Goal: Submit feedback/report problem: Submit feedback/report problem

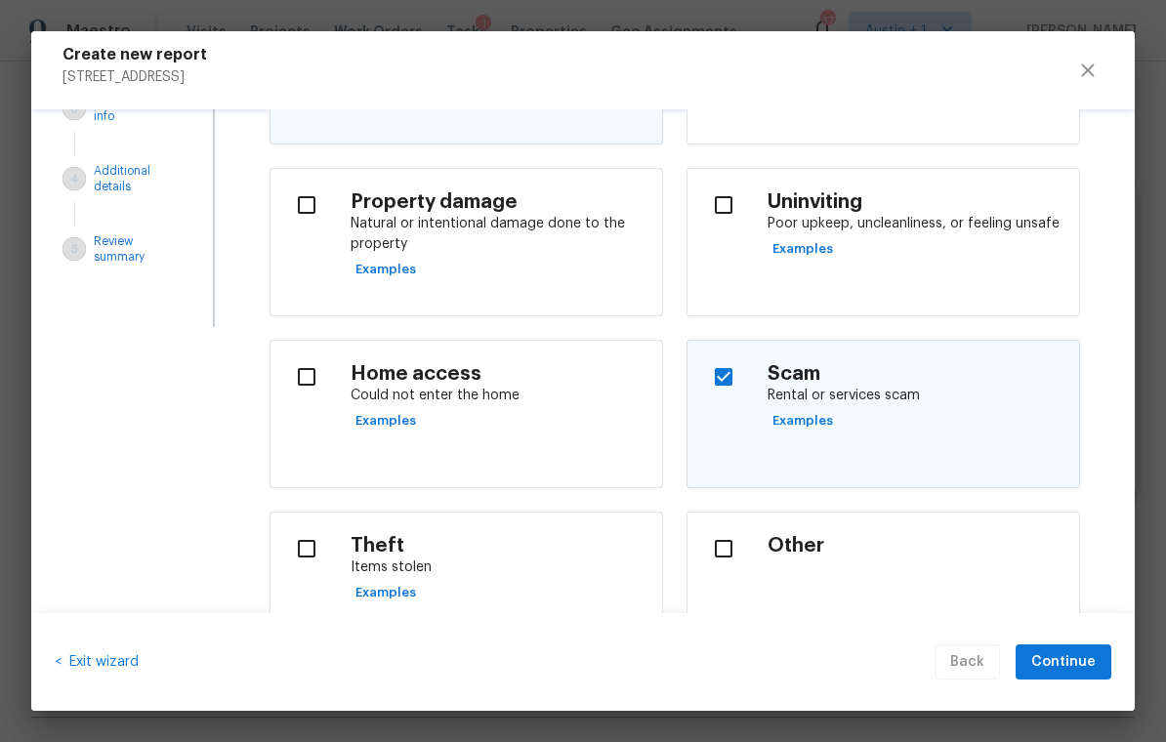
scroll to position [241, 0]
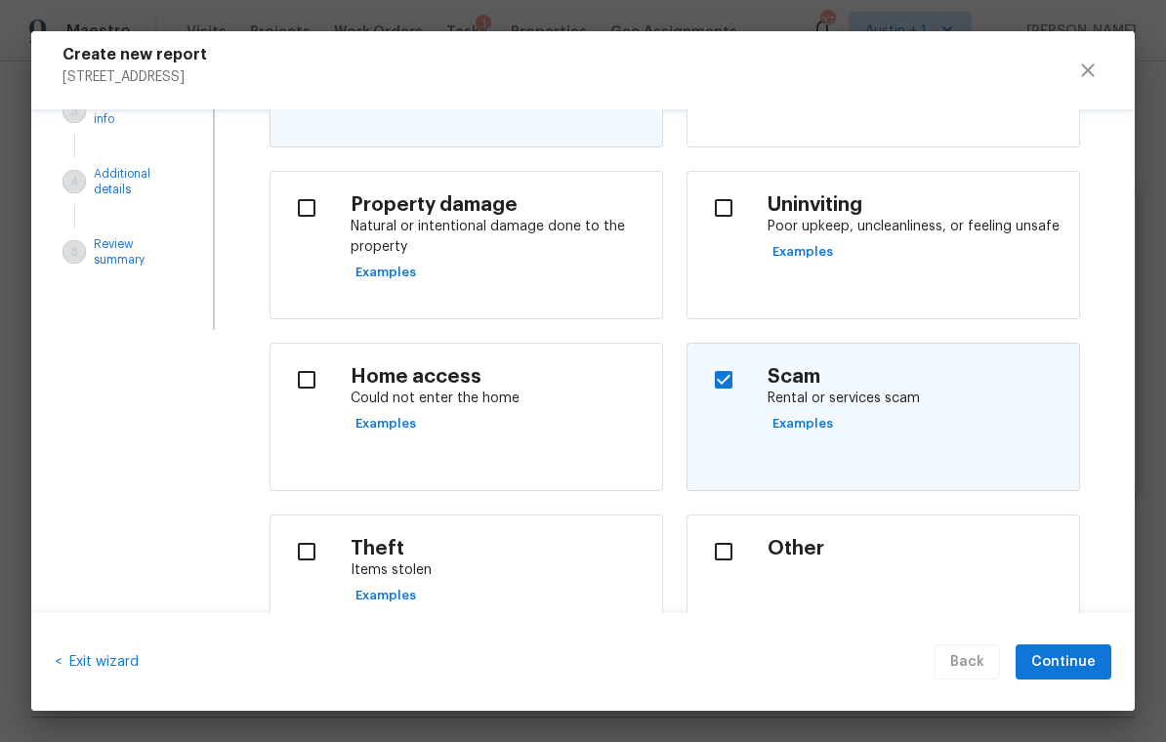
click at [807, 539] on h4 "Other" at bounding box center [916, 549] width 296 height 24
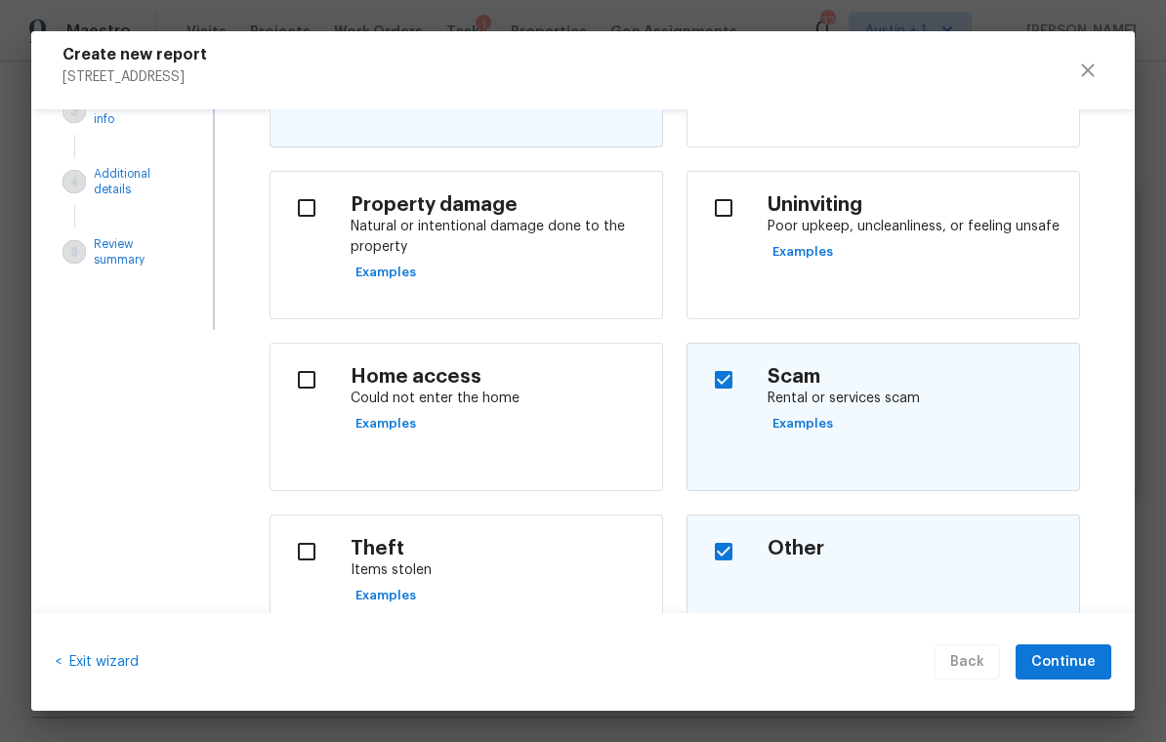
click at [794, 548] on h4 "Other" at bounding box center [916, 549] width 296 height 24
checkbox input "false"
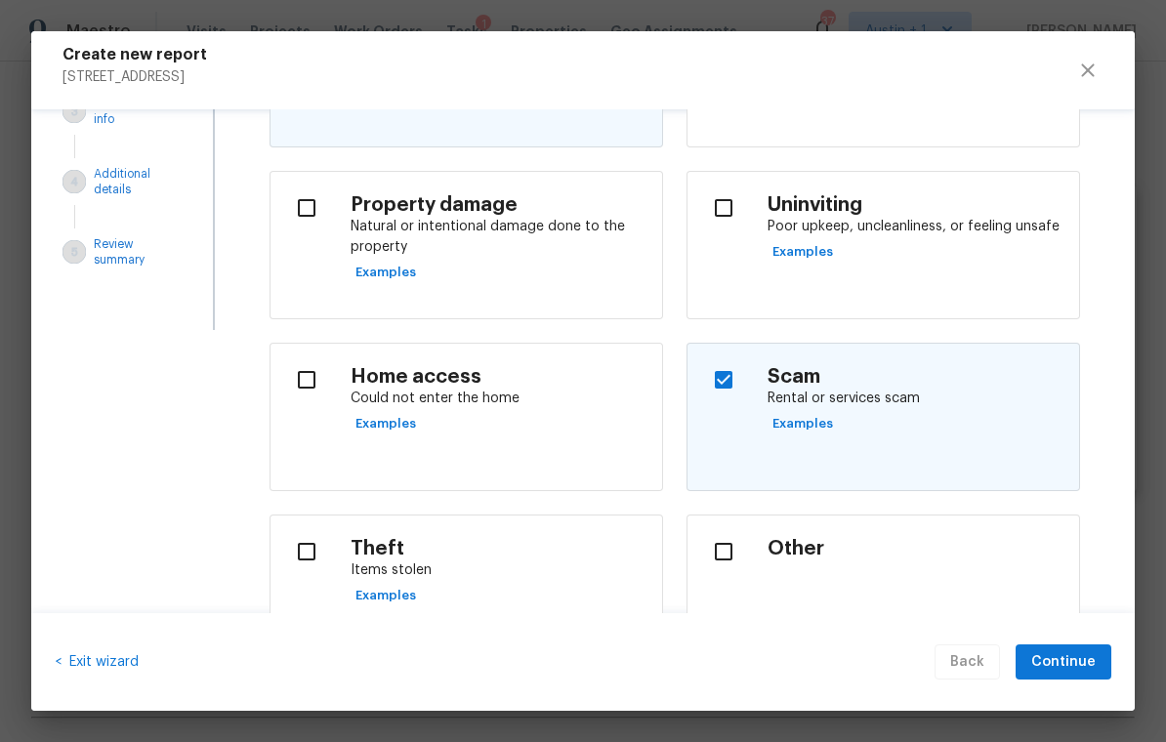
click at [744, 376] on input "checkbox" at bounding box center [723, 379] width 41 height 41
checkbox input "false"
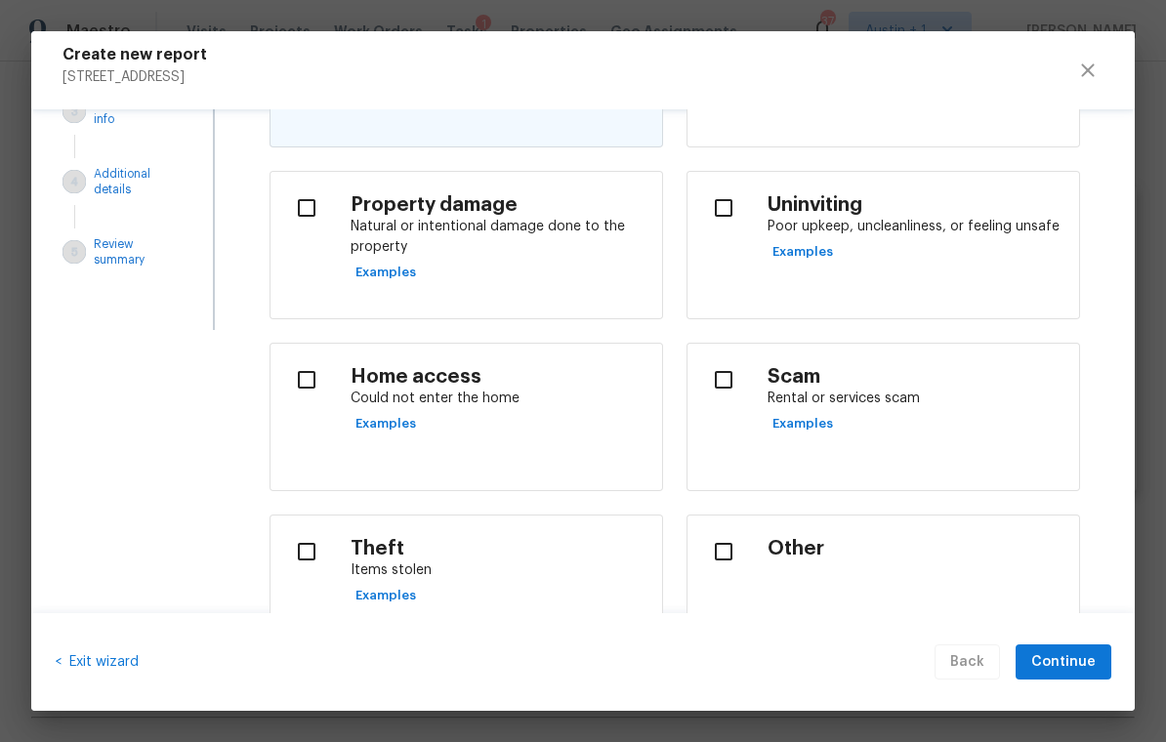
click at [774, 538] on h4 "Other" at bounding box center [916, 549] width 296 height 24
checkbox input "true"
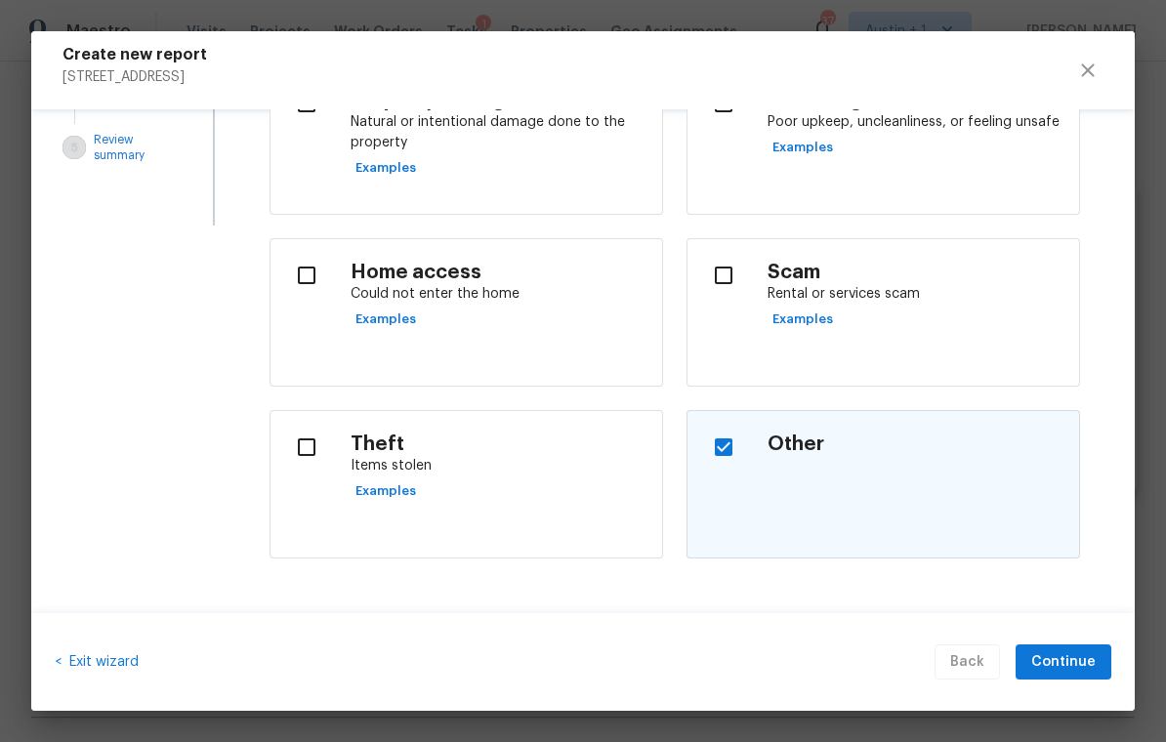
scroll to position [346, 0]
click at [1071, 664] on span "Continue" at bounding box center [1064, 663] width 64 height 24
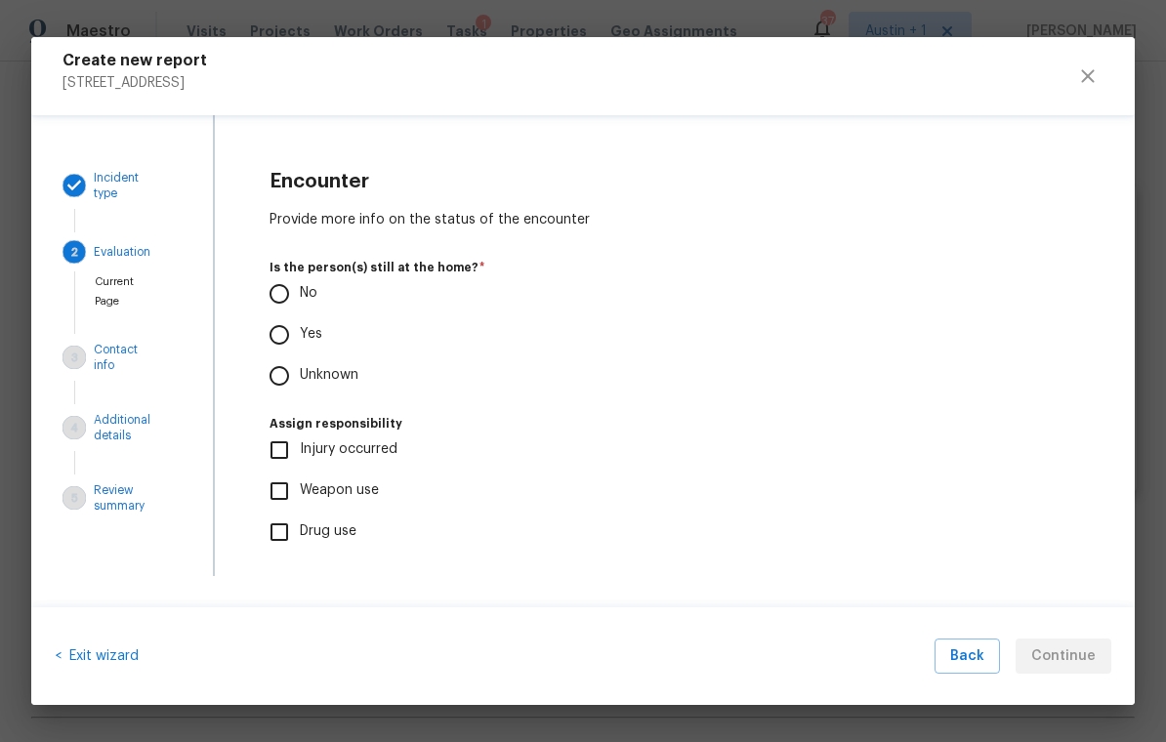
scroll to position [0, 0]
click at [283, 288] on input "No" at bounding box center [279, 294] width 41 height 41
radio input "true"
click at [1072, 657] on span "Continue" at bounding box center [1064, 657] width 64 height 24
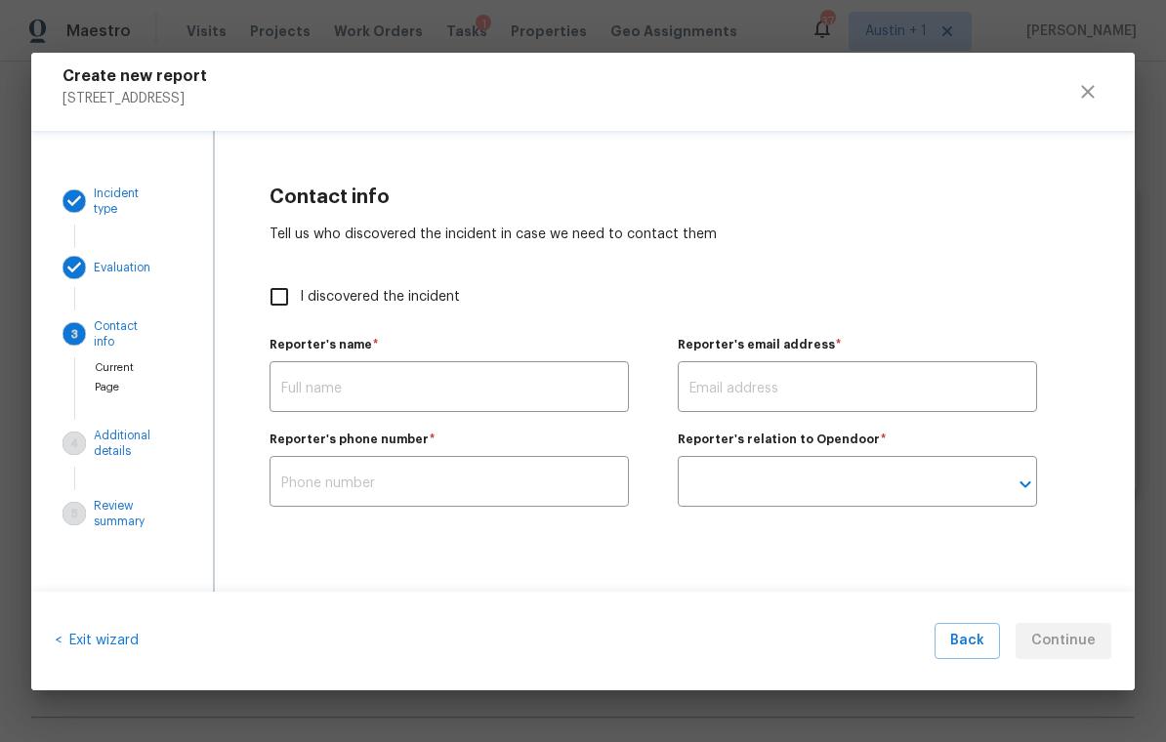
click at [295, 289] on input "I discovered the incident" at bounding box center [279, 296] width 41 height 41
checkbox input "true"
type input "[PERSON_NAME]"
type input "[PERSON_NAME][EMAIL_ADDRESS][PERSON_NAME][DOMAIN_NAME]"
type input "Opendoor employee"
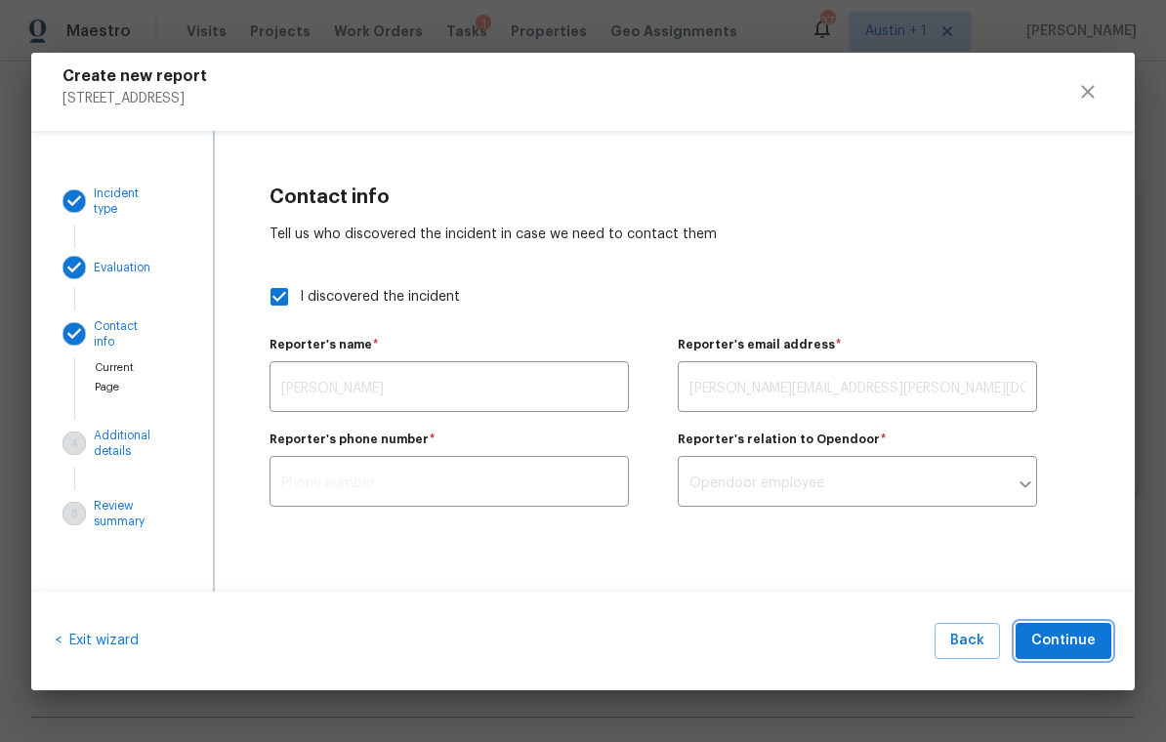
click at [1068, 642] on span "Continue" at bounding box center [1064, 641] width 64 height 24
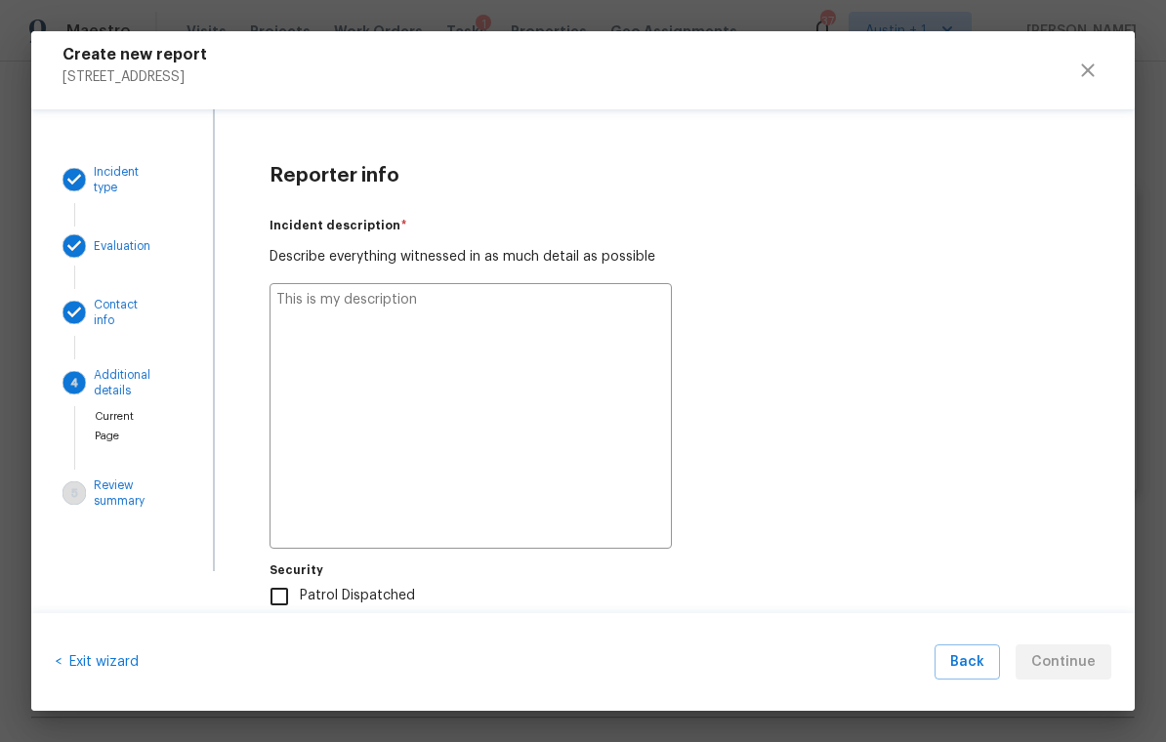
click at [416, 293] on textarea at bounding box center [471, 416] width 402 height 266
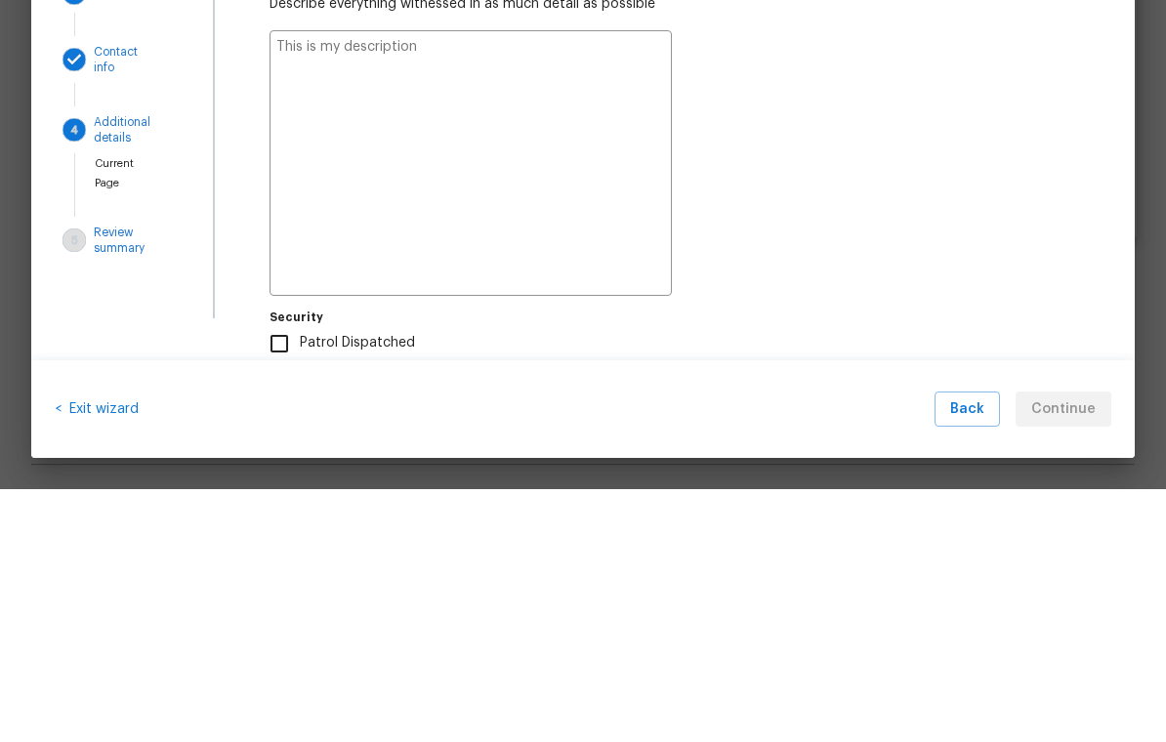
type textarea "A"
type textarea "x"
type textarea "Al"
type textarea "x"
type textarea "All"
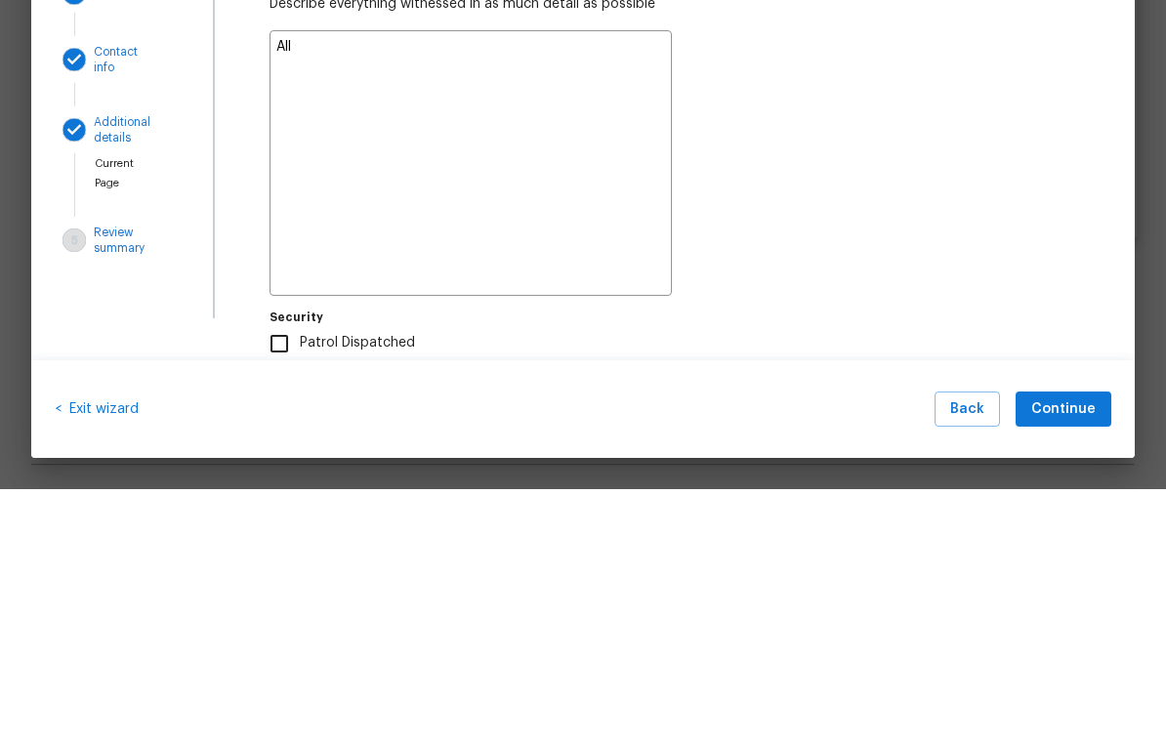
type textarea "x"
type textarea "All"
type textarea "x"
type textarea "All s"
type textarea "x"
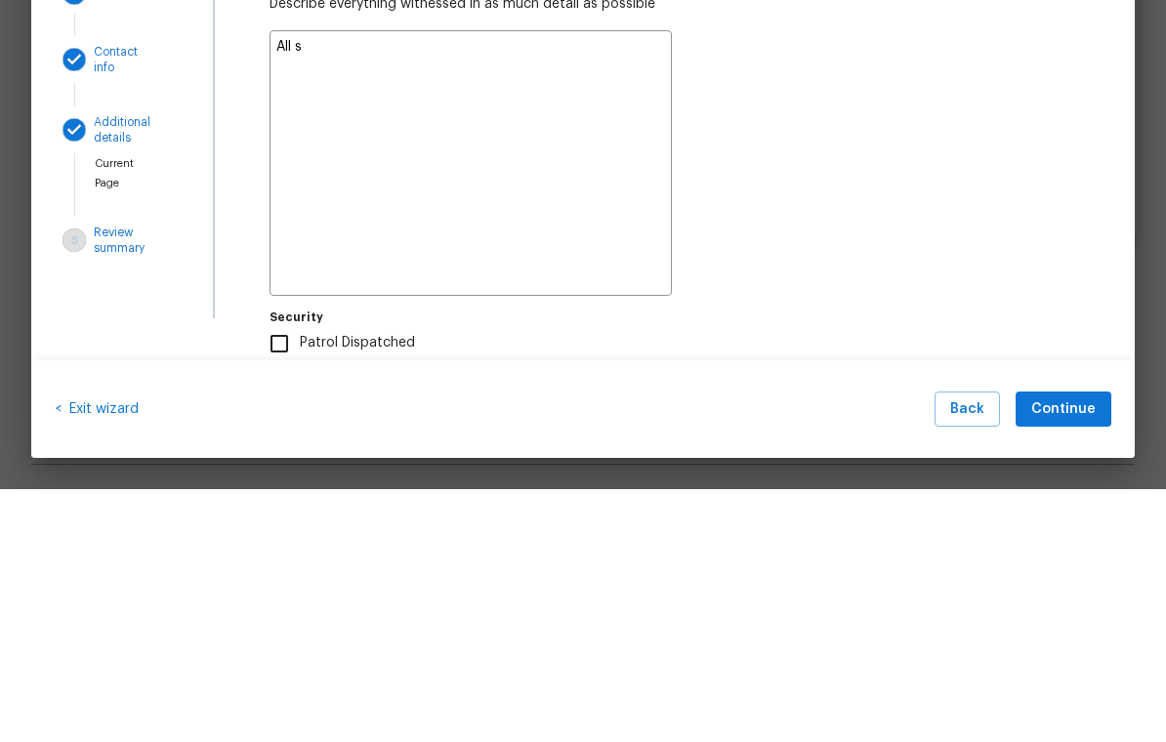
type textarea "All st"
type textarea "x"
type textarea "All sti"
type textarea "x"
type textarea "All stic"
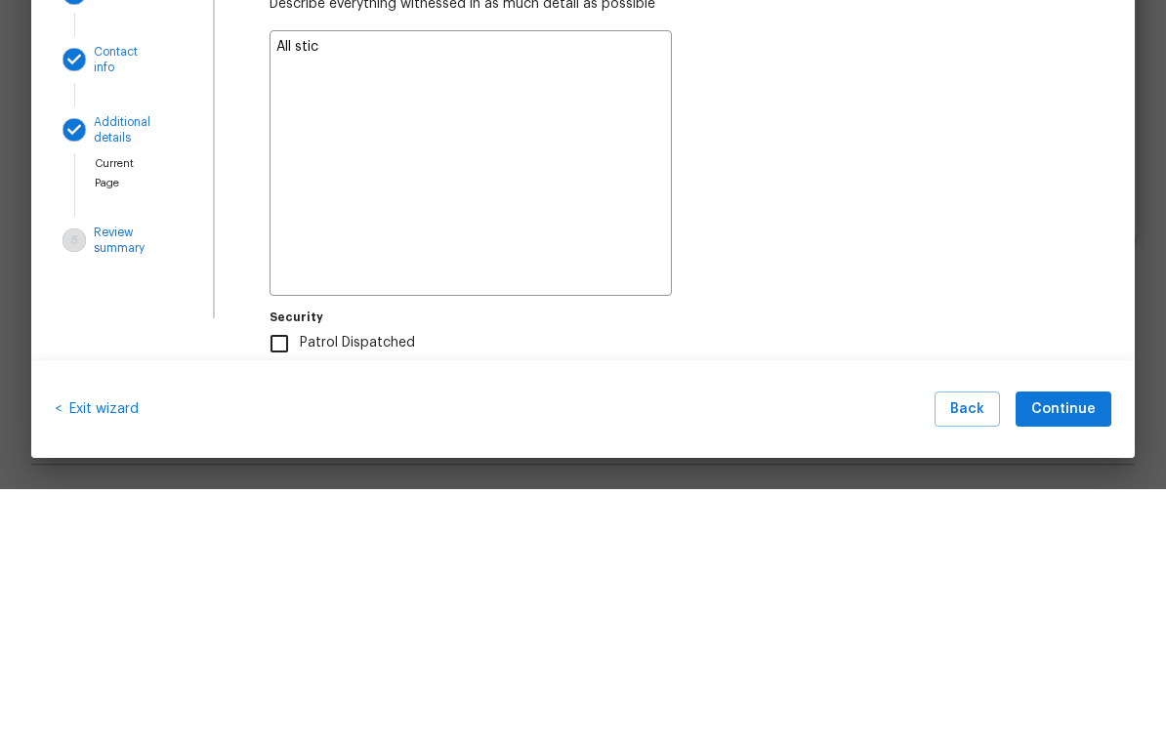
type textarea "x"
type textarea "All stick"
type textarea "x"
type textarea "All sticke"
type textarea "x"
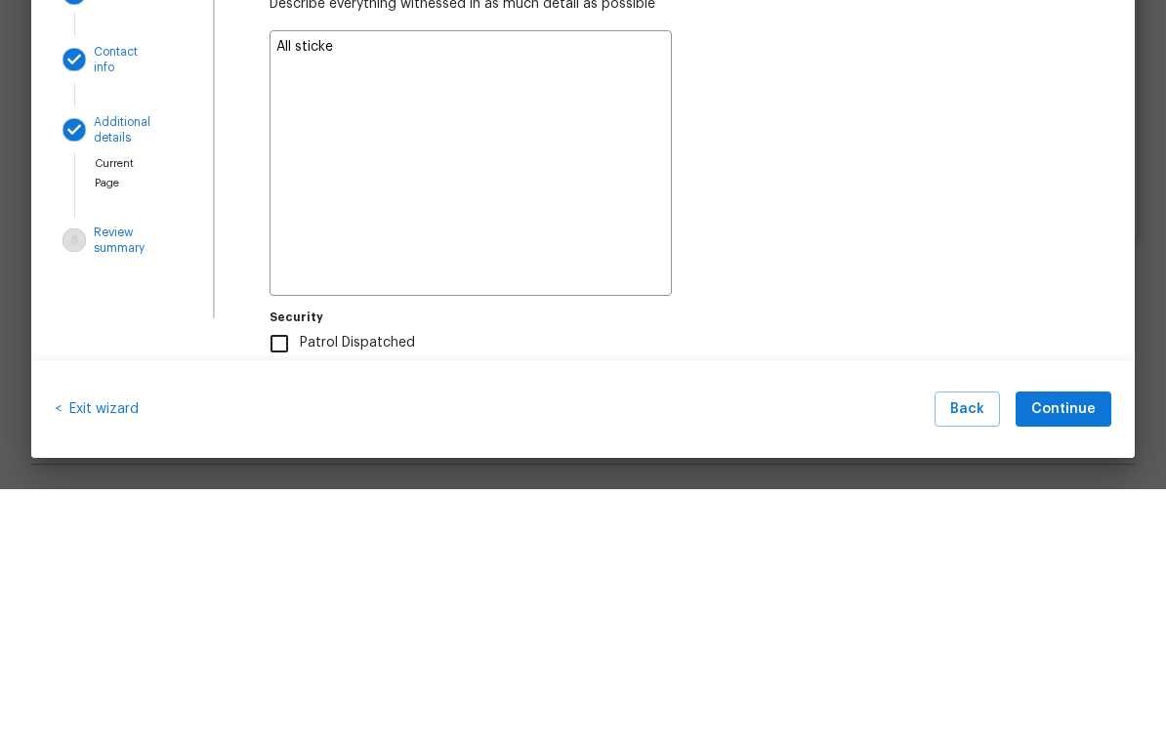
type textarea "All sticker"
type textarea "x"
type textarea "All stickers"
type textarea "x"
type textarea "All stickers"
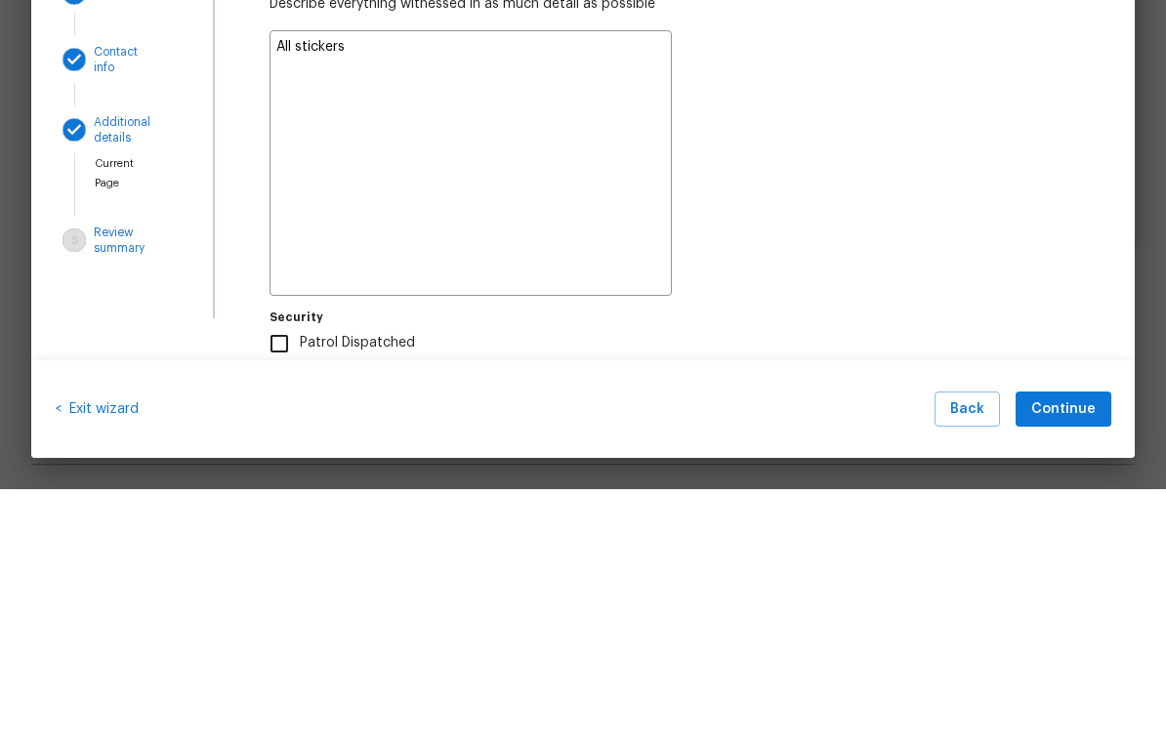
type textarea "x"
type textarea "All stickers w"
type textarea "x"
type textarea "All stickers we"
type textarea "x"
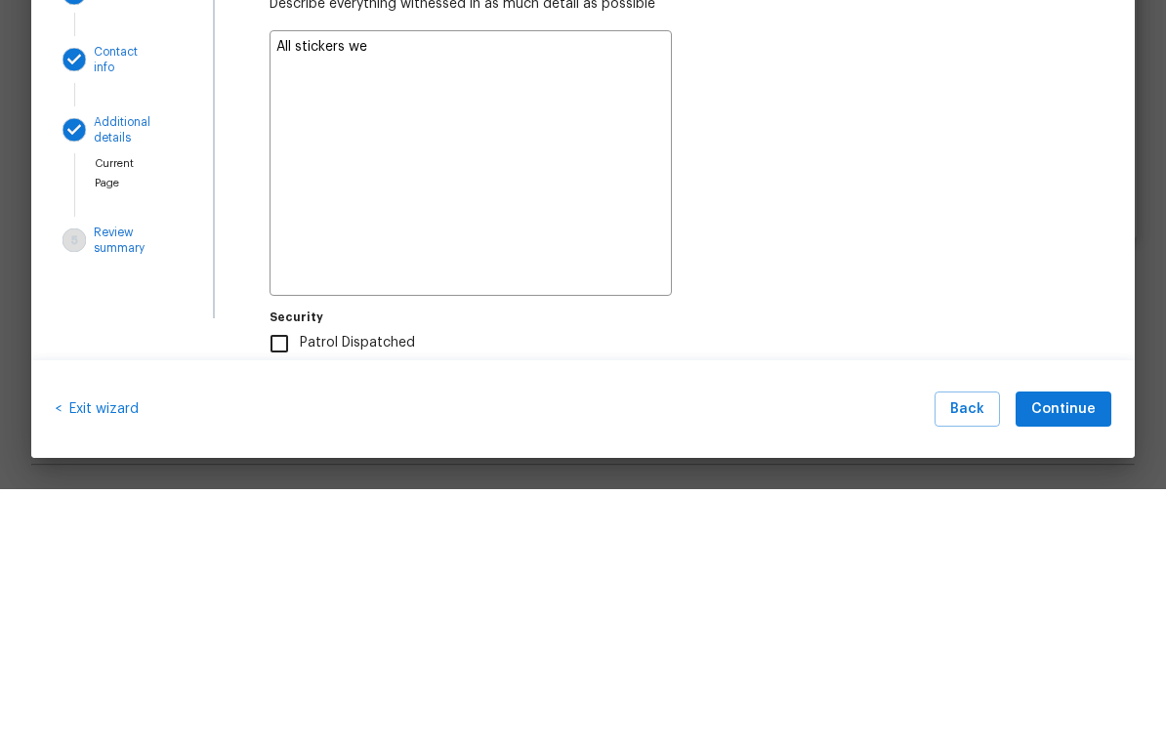
type textarea "All stickers wer"
type textarea "x"
type textarea "All stickers were"
type textarea "x"
type textarea "All stickers were"
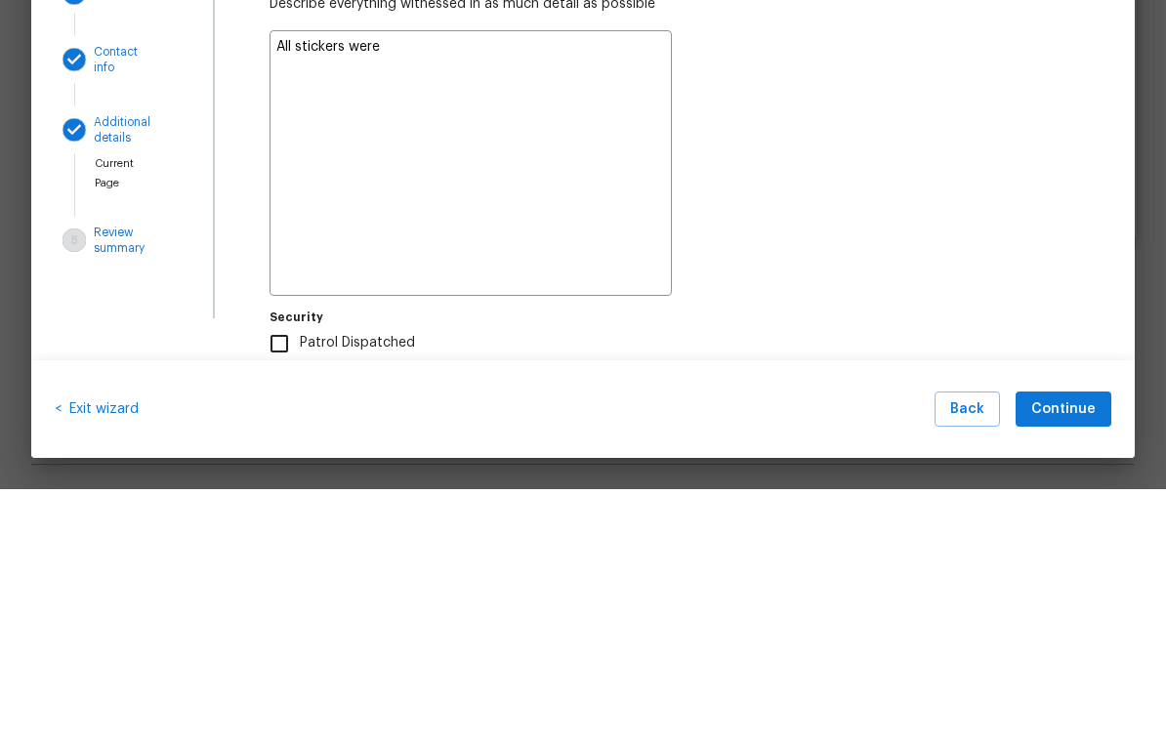
type textarea "x"
type textarea "All stickers were r"
type textarea "x"
type textarea "All stickers were re"
type textarea "x"
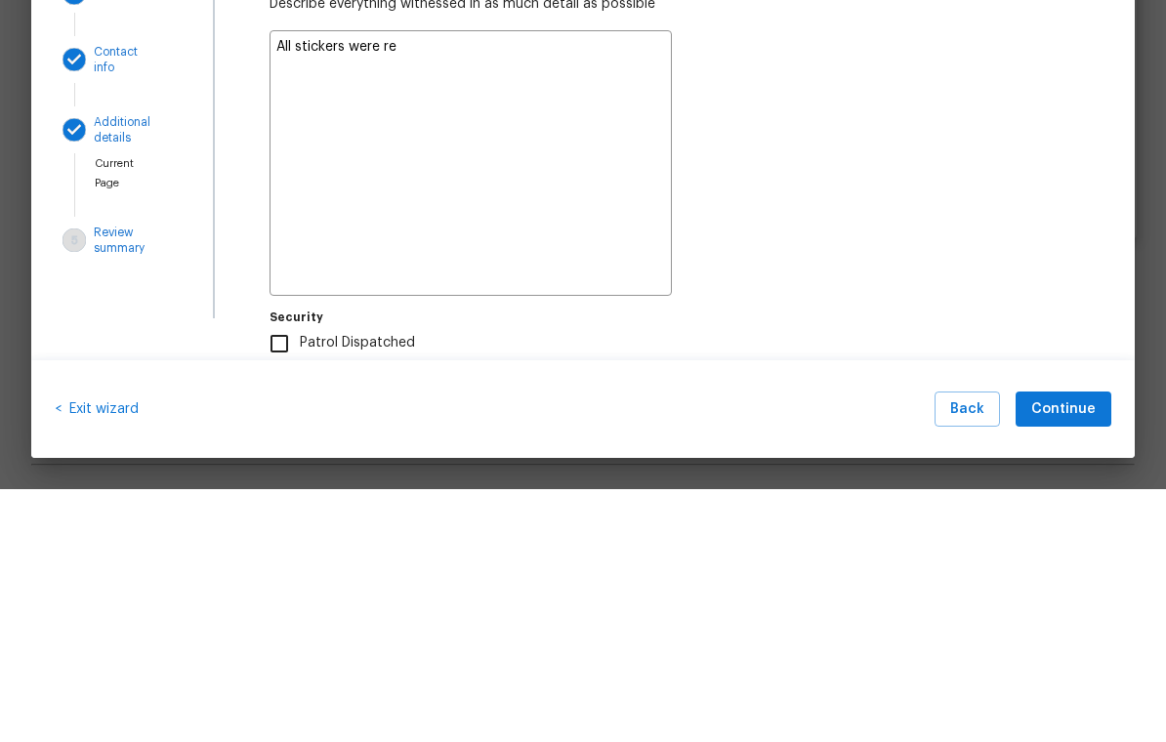
type textarea "All stickers were rem"
type textarea "x"
type textarea "All stickers were remo"
type textarea "x"
type textarea "All stickers were remov"
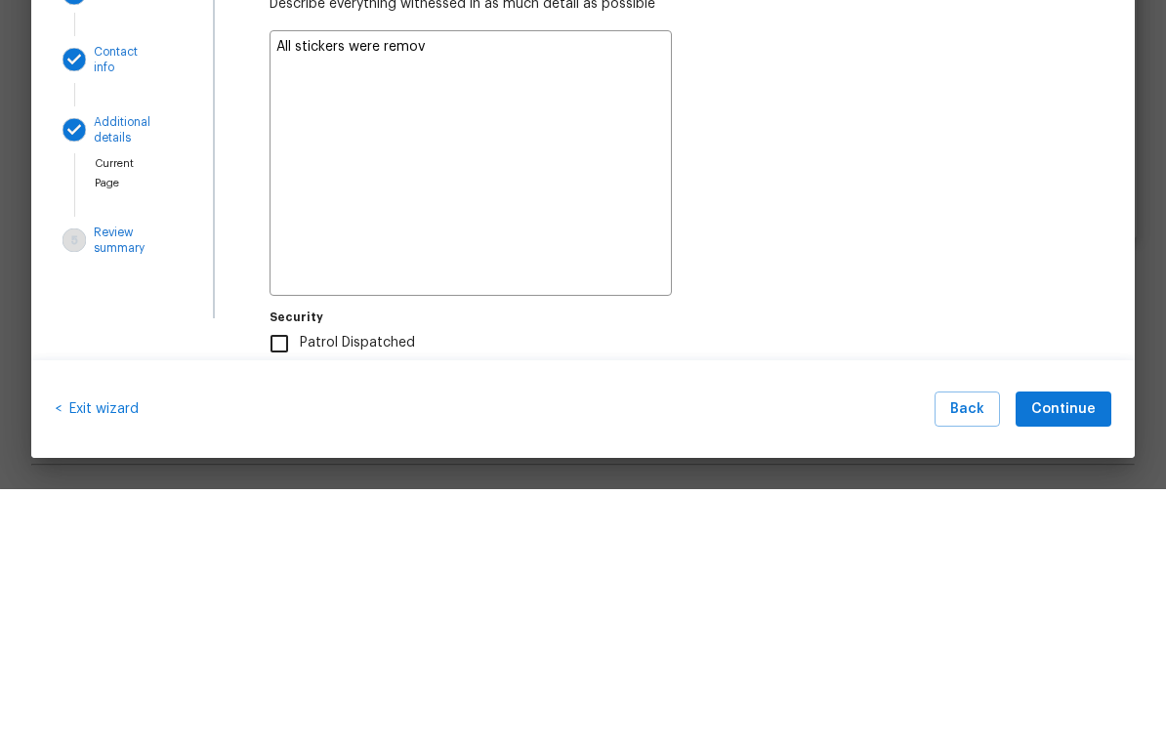
type textarea "x"
type textarea "All stickers were remove"
type textarea "x"
type textarea "All stickers were removed"
type textarea "x"
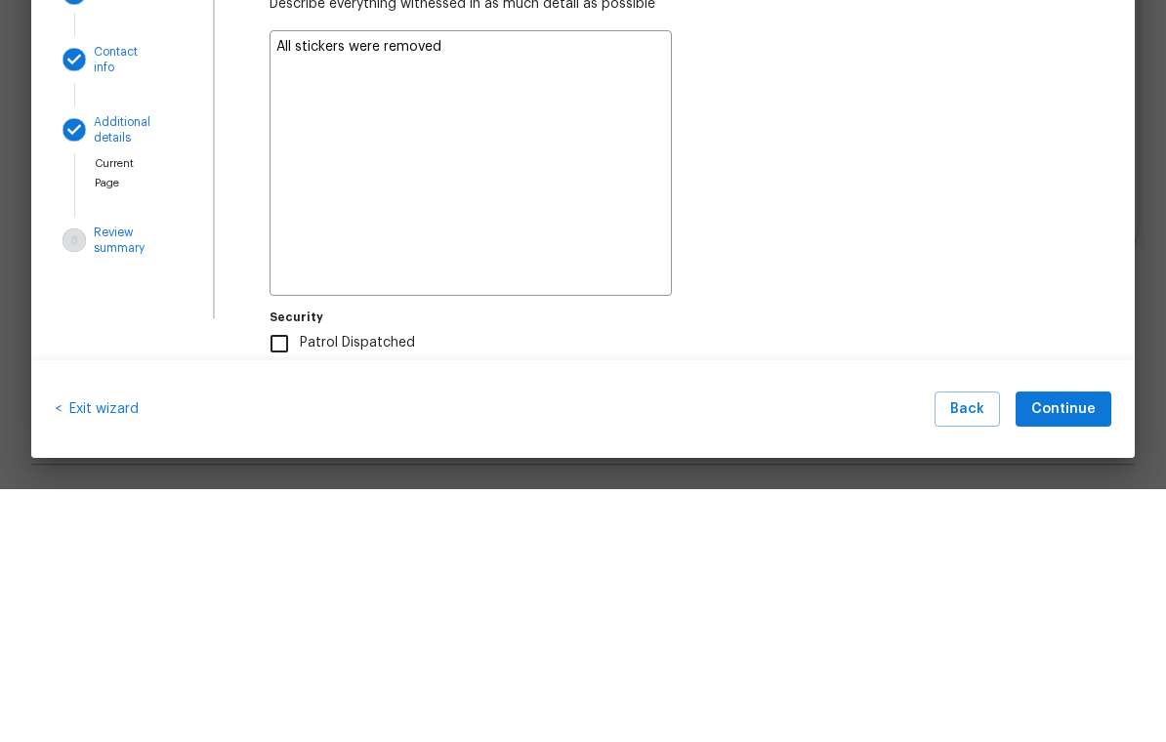
type textarea "All stickers were removed"
type textarea "x"
type textarea "All stickers were removed a"
type textarea "x"
type textarea "All stickers were removed an"
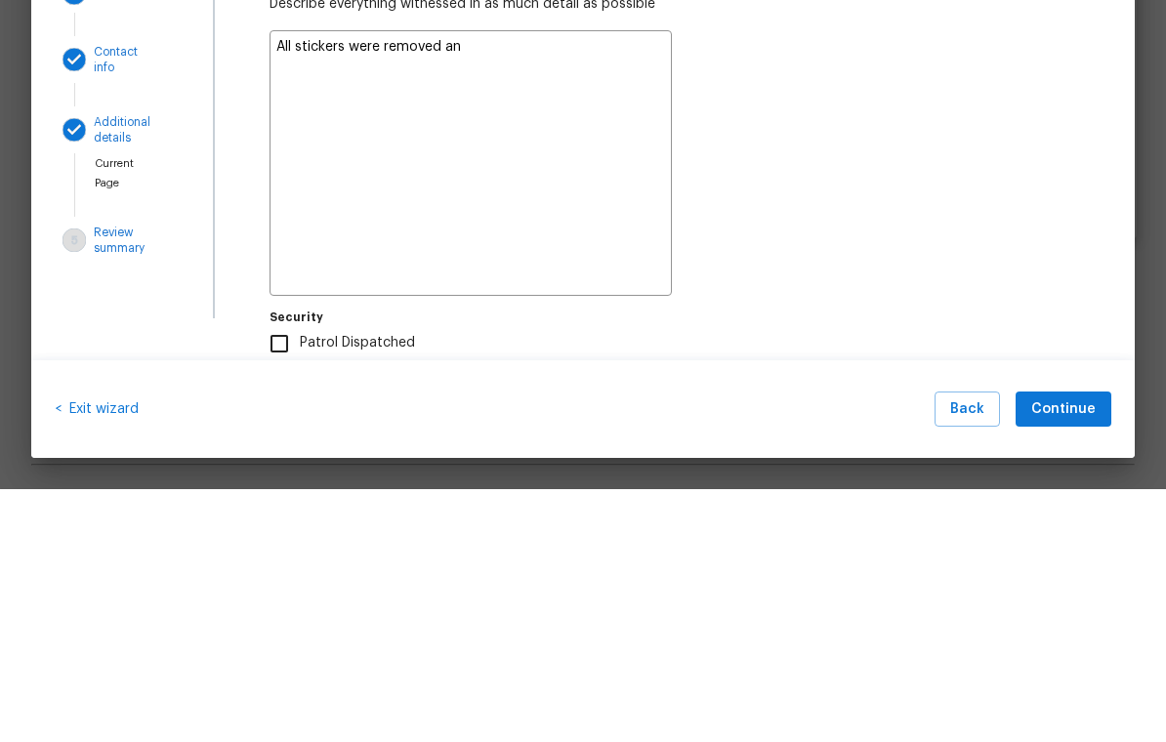
type textarea "x"
type textarea "All stickers were removed and"
type textarea "x"
type textarea "All stickers were removed and"
type textarea "x"
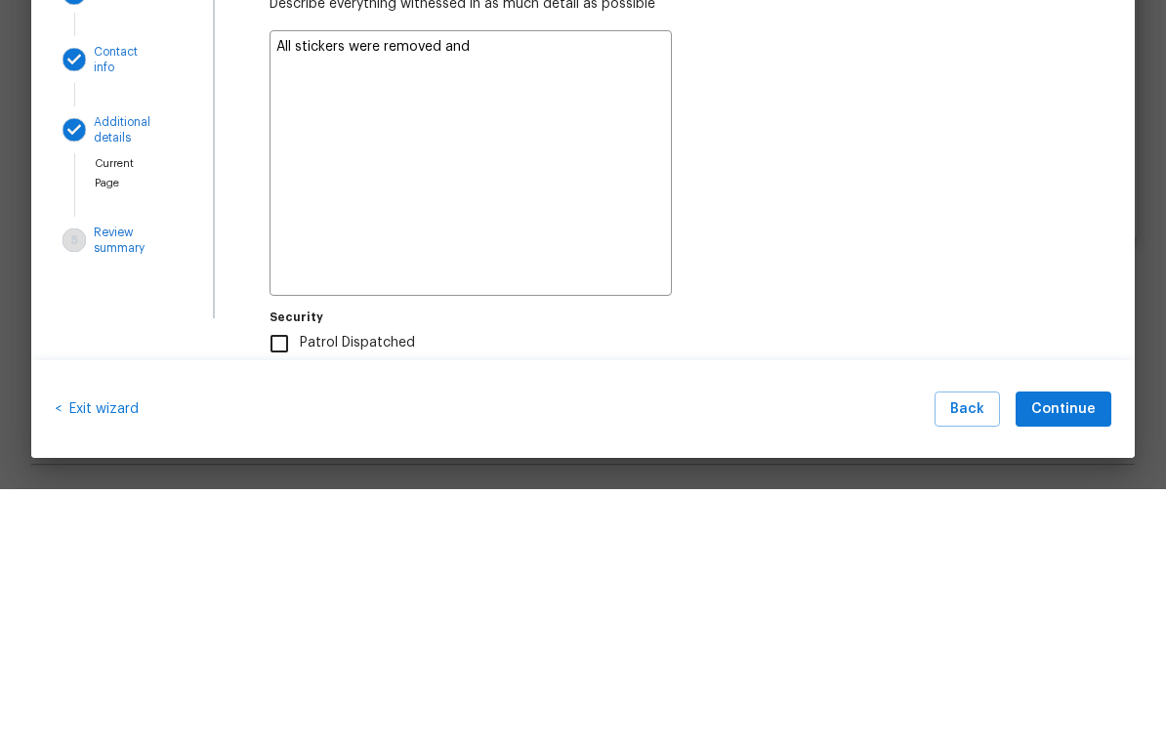
type textarea "All stickers were removed and t"
type textarea "x"
type textarea "All stickers were removed and th"
type textarea "x"
type textarea "All stickers were removed and the"
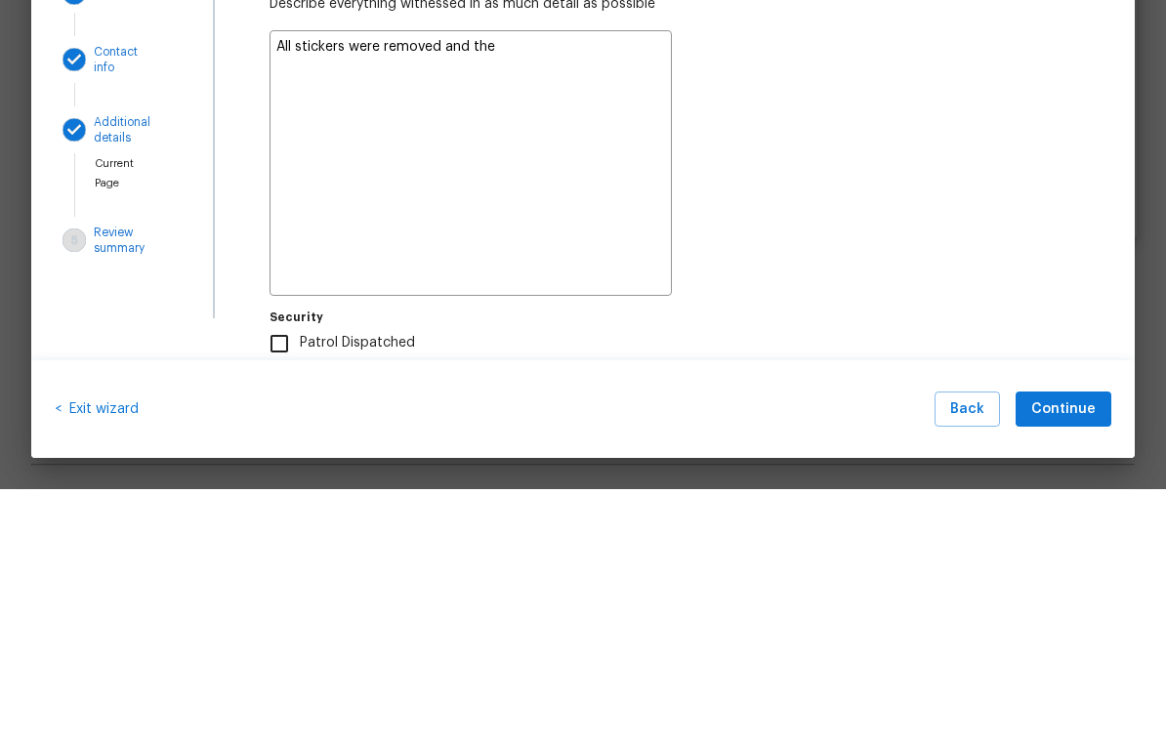
type textarea "x"
type textarea "All stickers were removed and the"
type textarea "x"
type textarea "All stickers were removed and the b"
type textarea "x"
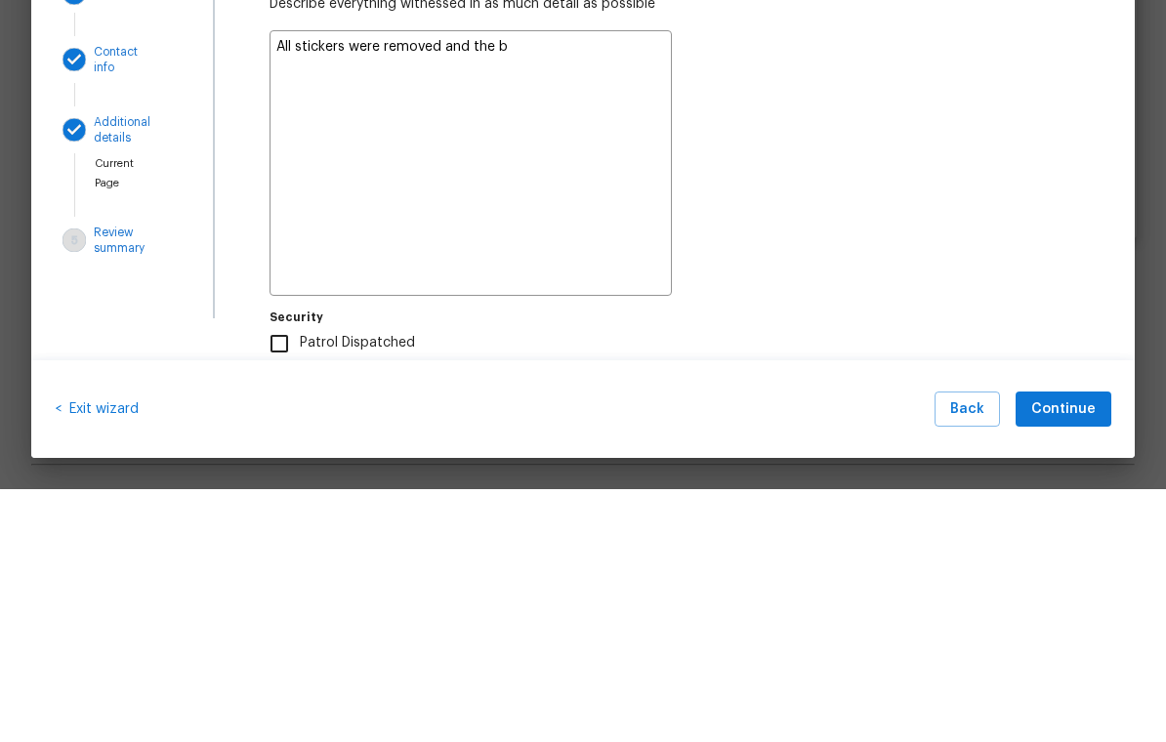
type textarea "All stickers were removed and the ba"
type textarea "x"
type textarea "All stickers were removed and the bac"
type textarea "x"
type textarea "All stickers were removed and the back"
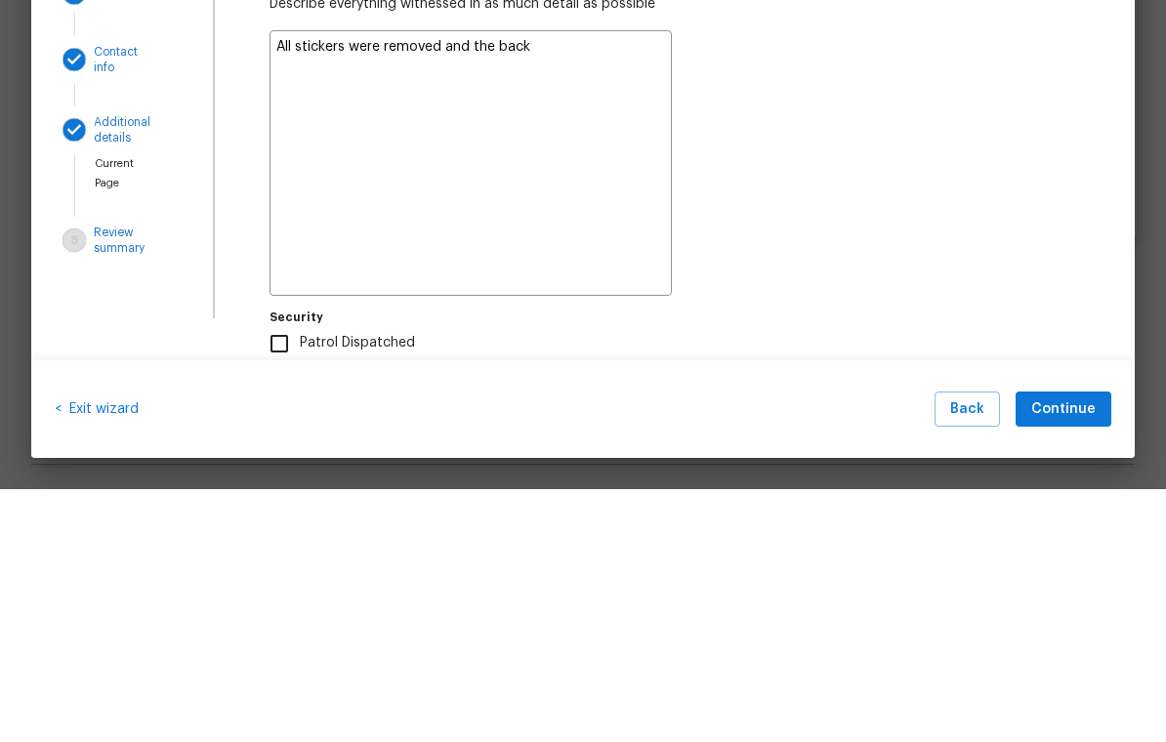
type textarea "x"
type textarea "All stickers were removed and the back"
type textarea "x"
type textarea "All stickers were removed and the back d"
type textarea "x"
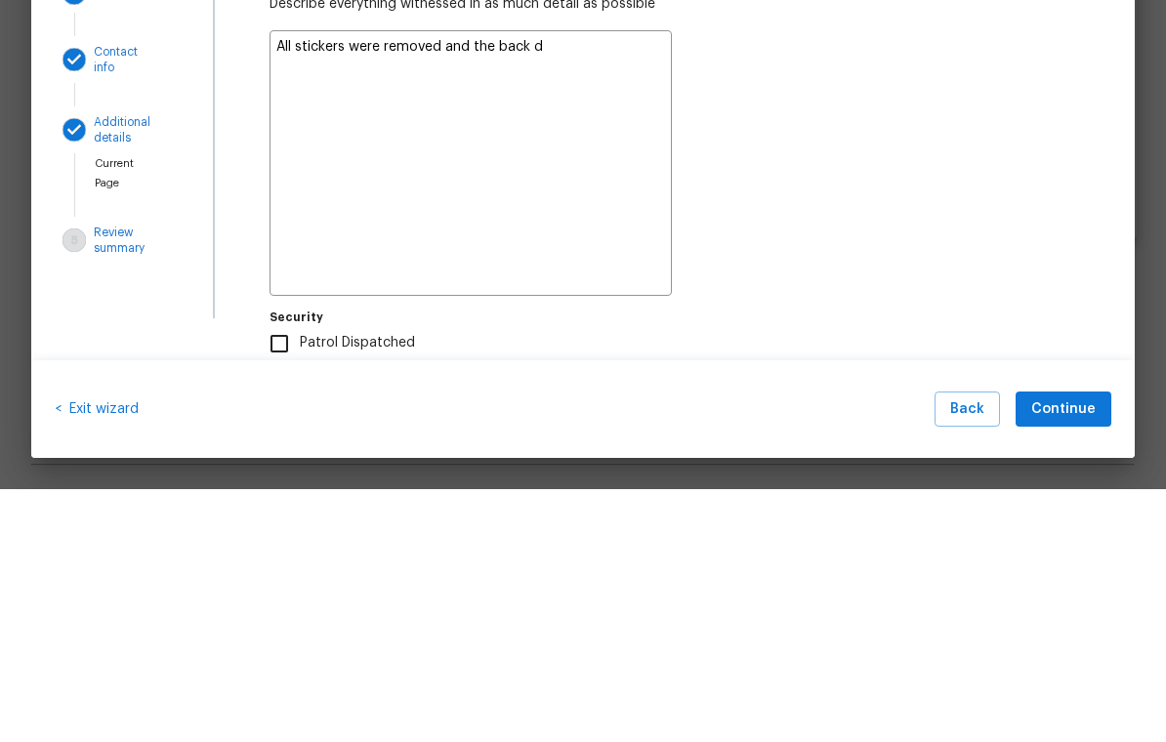
type textarea "All stickers were removed and the back do"
type textarea "x"
type textarea "All stickers were removed and the back doo"
type textarea "x"
type textarea "All stickers were removed and the back dood"
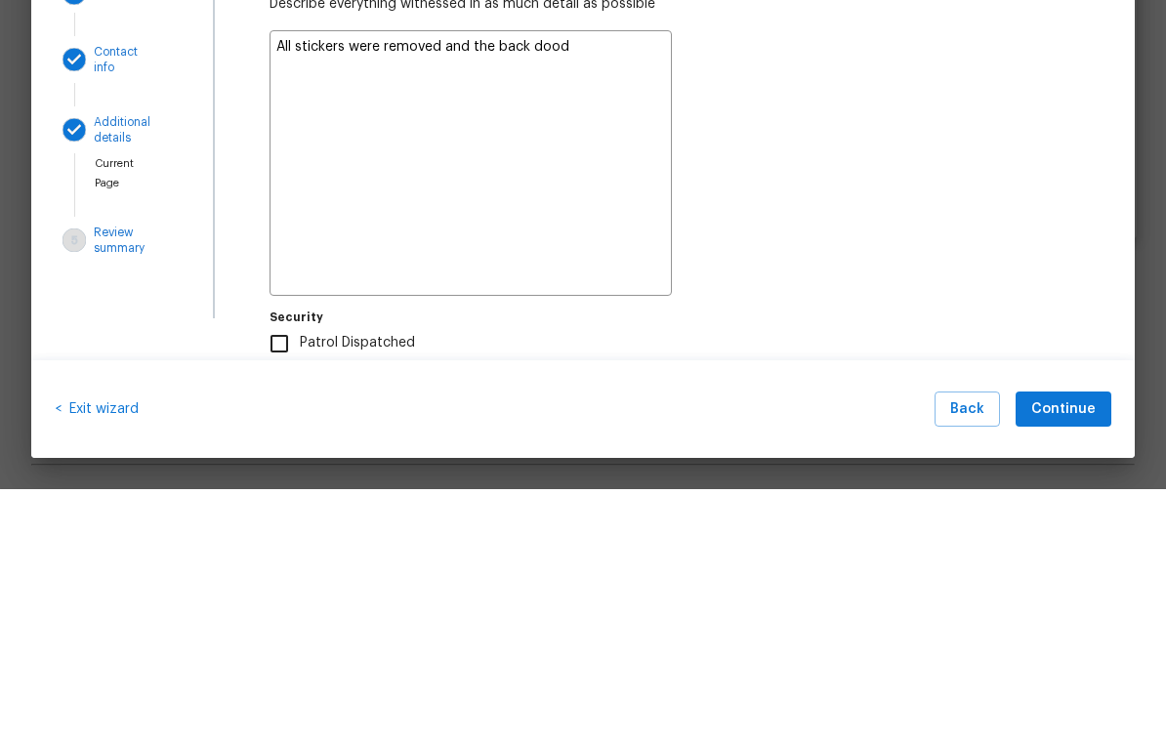
type textarea "x"
type textarea "All stickers were removed and the back door"
type textarea "x"
type textarea "All stickers were removed and the back door"
type textarea "x"
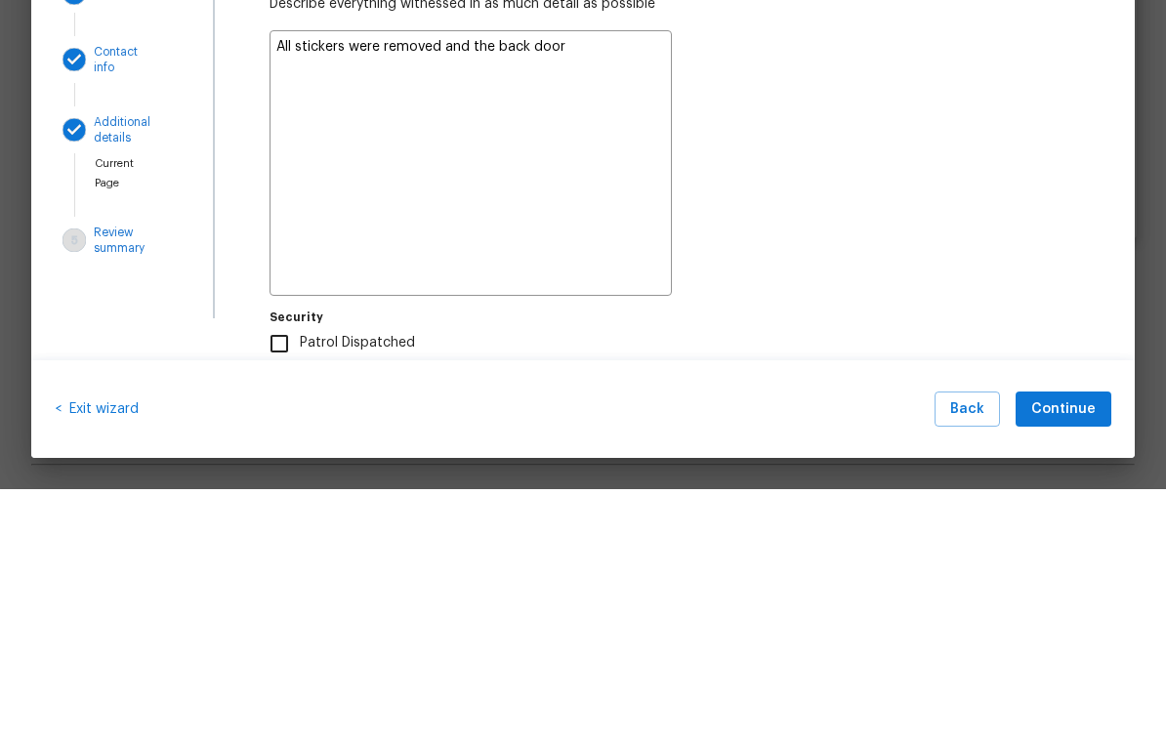
type textarea "All stickers were removed and the back door a"
type textarea "x"
type textarea "All stickers were removed and the back door aa"
type textarea "x"
type textarea "All stickers were removed and the back door aas"
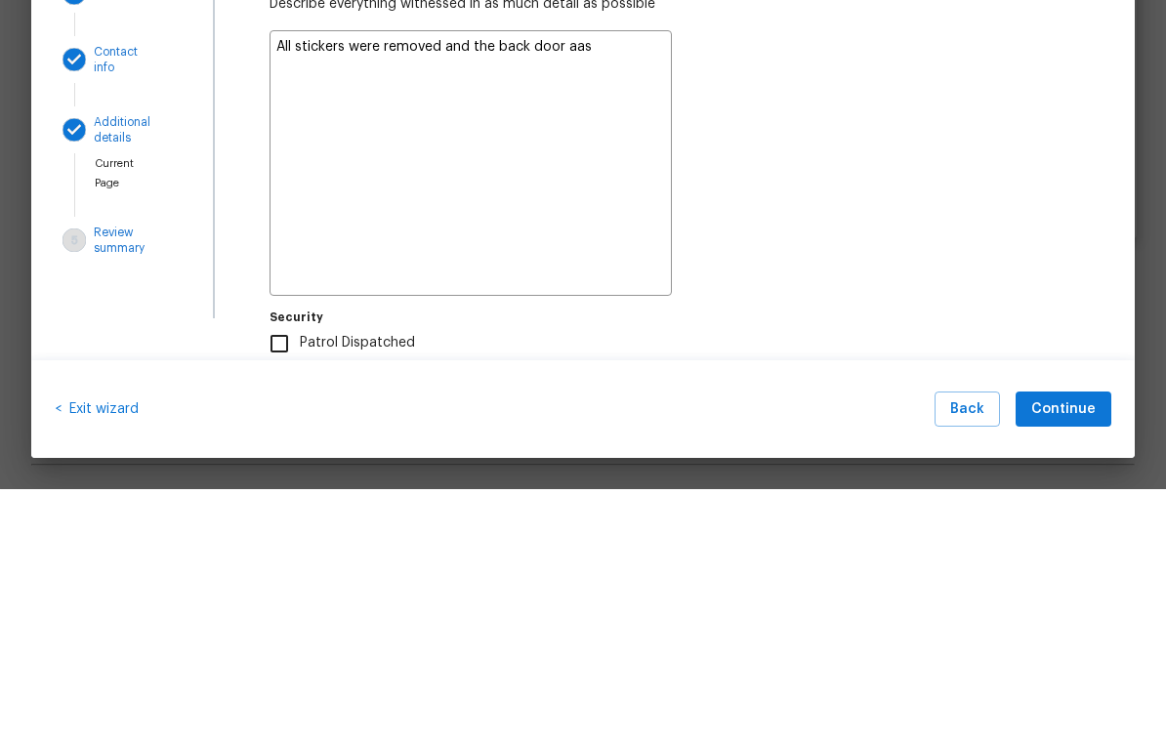
type textarea "x"
type textarea "All stickers were removed and the back door was"
type textarea "x"
type textarea "All stickers were removed and the back door was"
type textarea "x"
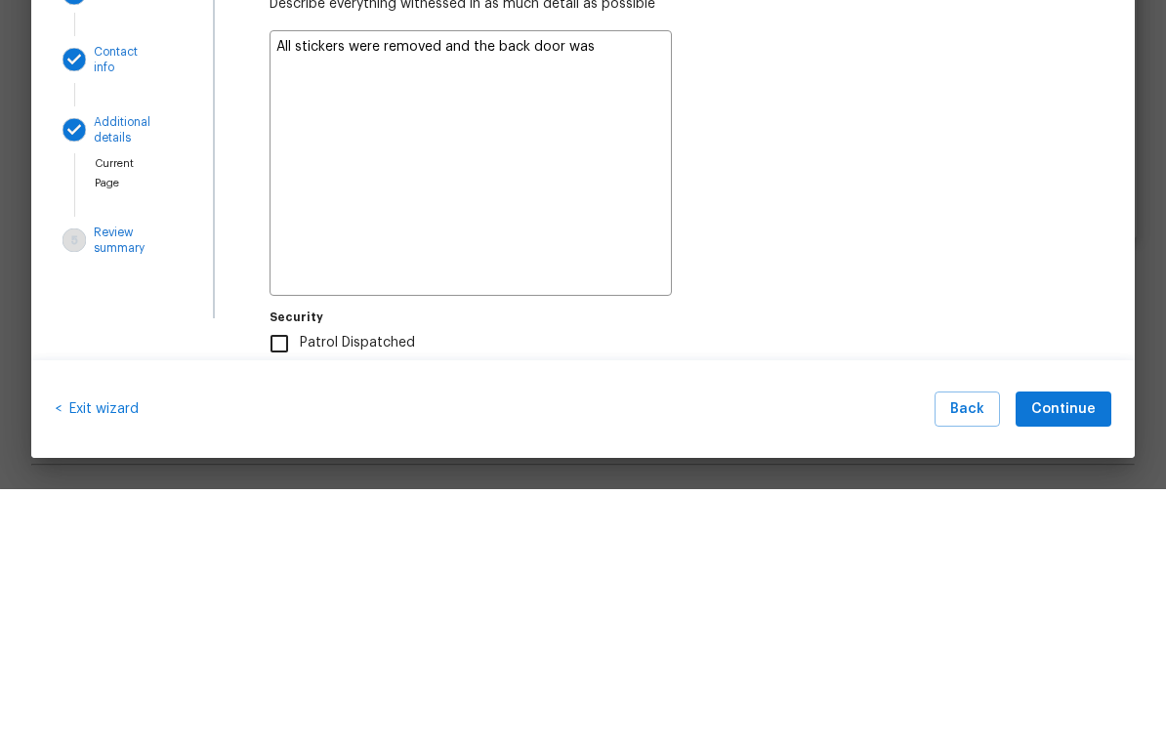
type textarea "All stickers were removed and the back door was u"
type textarea "x"
type textarea "All stickers were removed and the back door was un"
type textarea "x"
type textarea "All stickers were removed and the back door was unl"
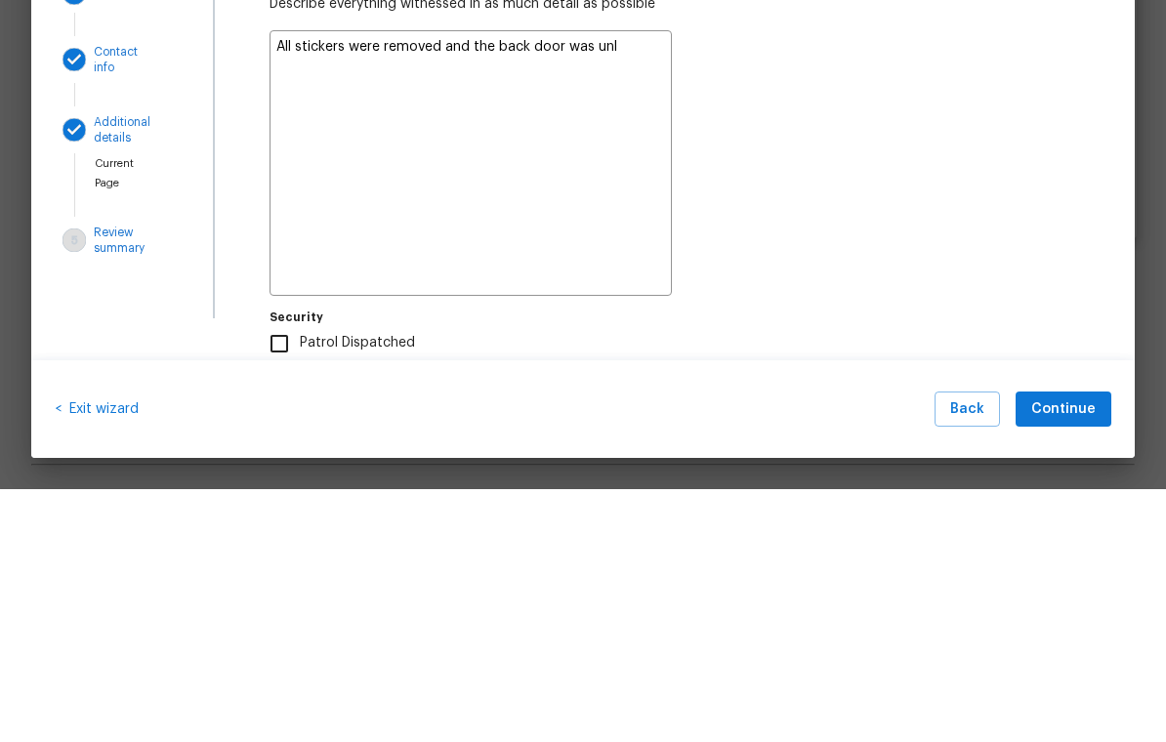
type textarea "x"
type textarea "All stickers were removed and the back door was unlo"
type textarea "x"
type textarea "All stickers were removed and the back door was unloc"
type textarea "x"
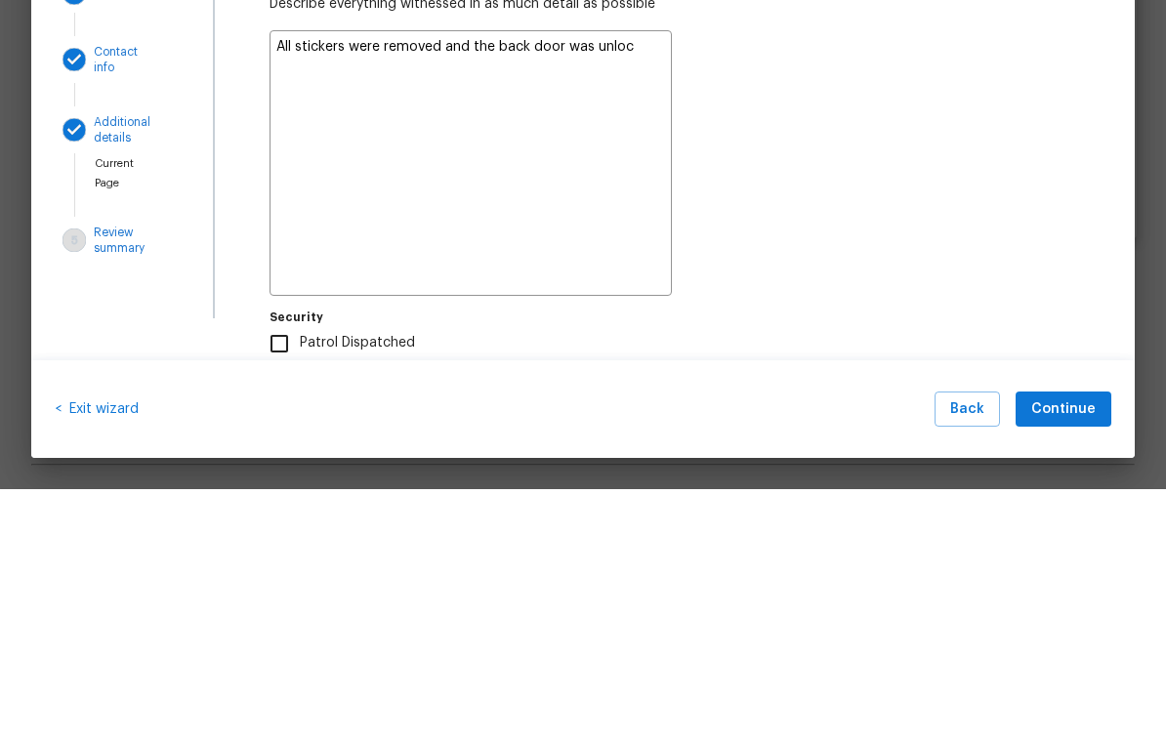
type textarea "All stickers were removed and the back door was unlock"
type textarea "x"
type textarea "All stickers were removed and the back door was unlocke"
type textarea "x"
type textarea "All stickers were removed and the back door was unlocked"
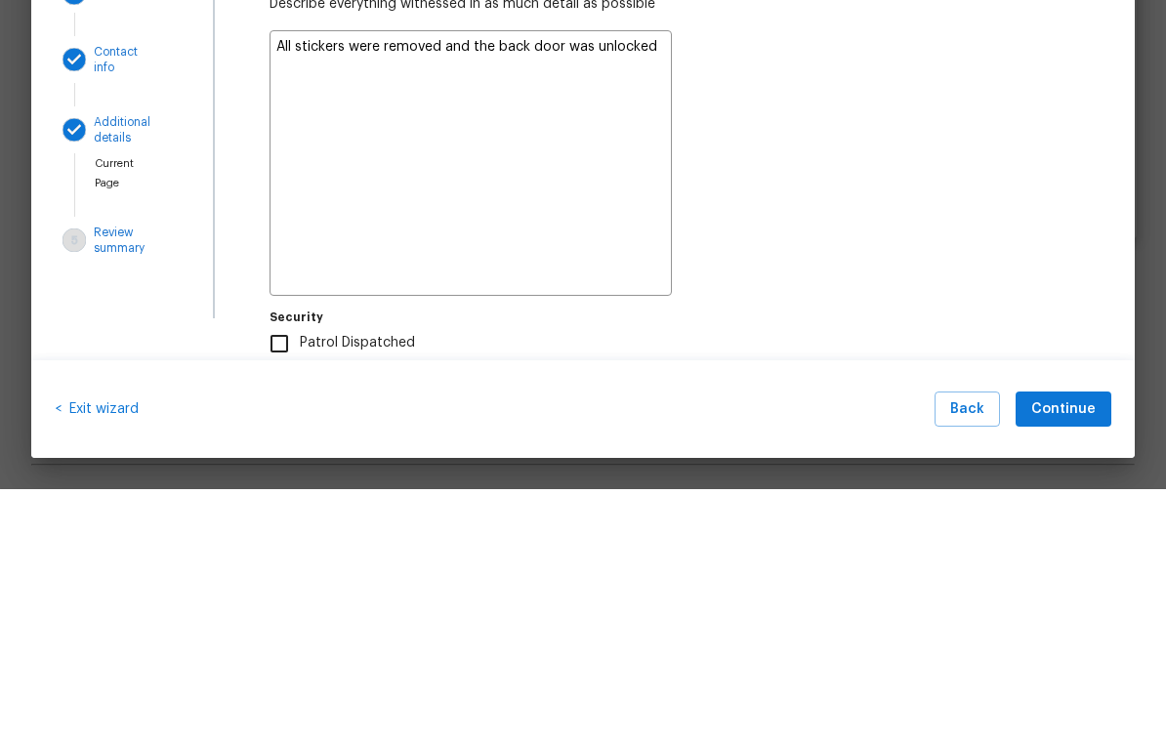
type textarea "x"
type textarea "All stickers were removed and the back door was unlocked."
type textarea "x"
type textarea "All stickers were removed and the back door was unlocked."
type textarea "x"
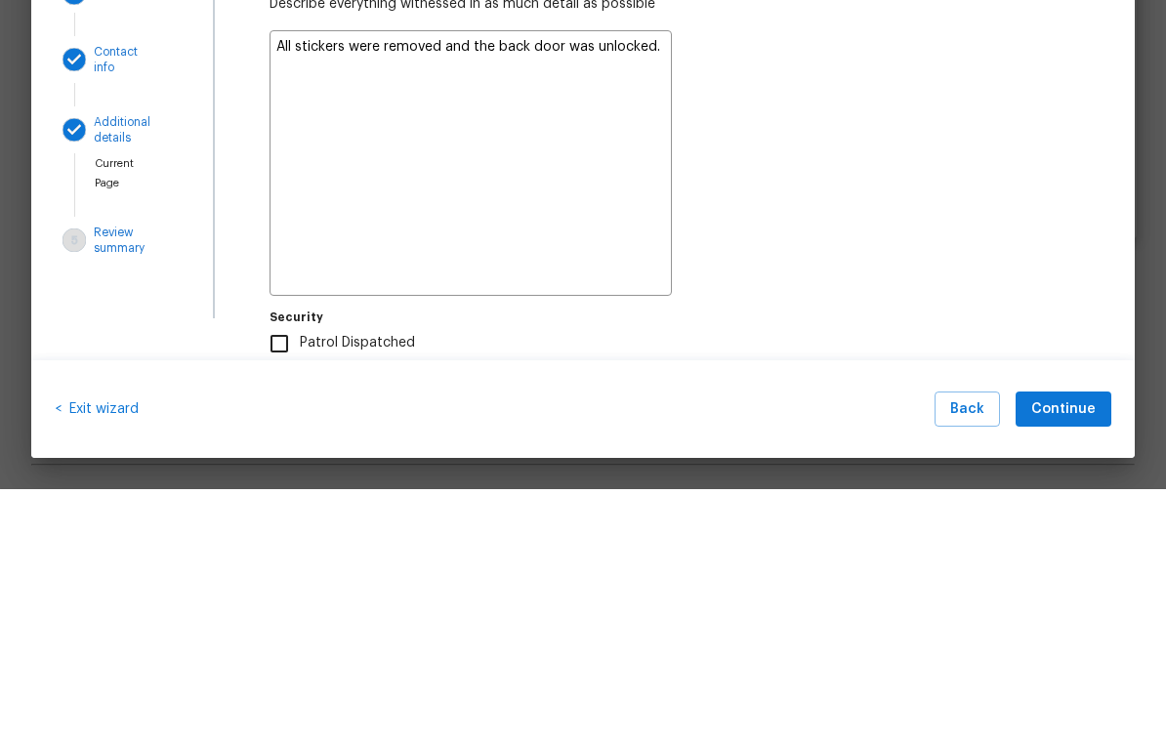
type textarea "All stickers were removed and the back door was unlocked. I"
type textarea "x"
type textarea "All stickers were removed and the back door was unlocked. I"
type textarea "x"
type textarea "All stickers were removed and the back door was unlocked. I r"
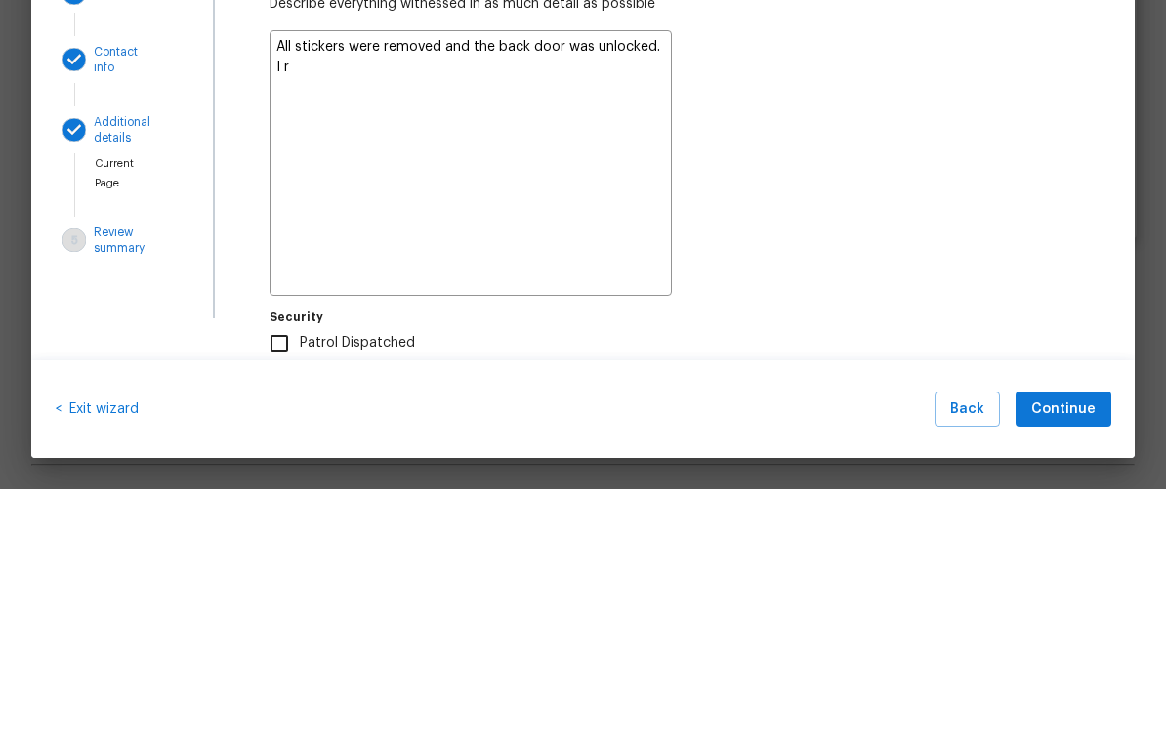
type textarea "x"
type textarea "All stickers were removed and the back door was unlocked. I re"
type textarea "x"
type textarea "All stickers were removed and the back door was unlocked. I rep"
type textarea "x"
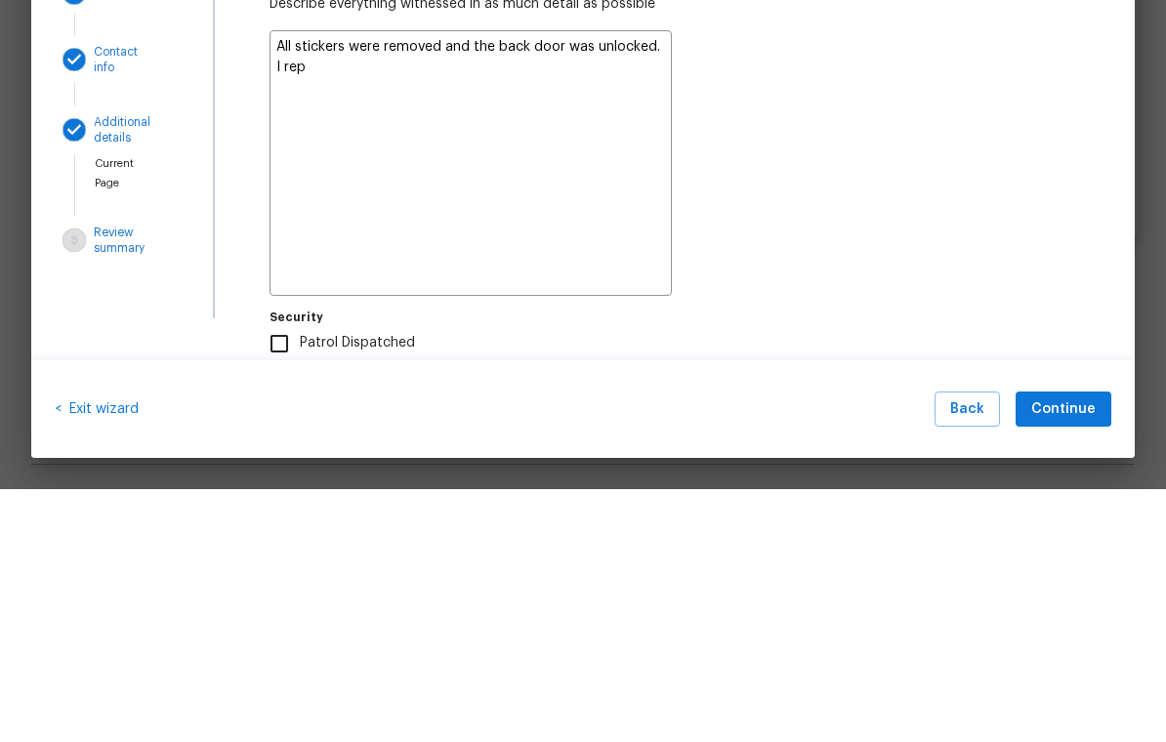
type textarea "All stickers were removed and the back door was unlocked. I repl"
type textarea "x"
type textarea "All stickers were removed and the back door was unlocked. I repls"
type textarea "x"
type textarea "All stickers were removed and the back door was unlocked. I replsc"
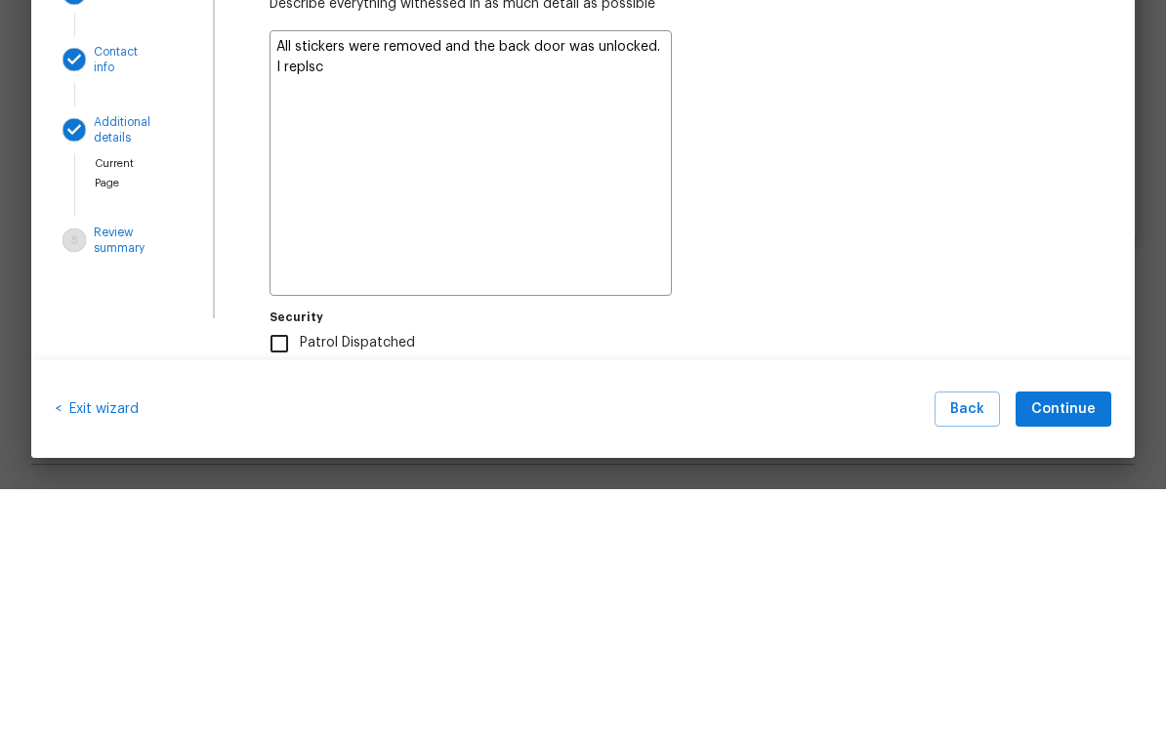
type textarea "x"
type textarea "All stickers were removed and the back door was unlocked. I replsce"
type textarea "x"
type textarea "All stickers were removed and the back door was unlocked. I replsced"
type textarea "x"
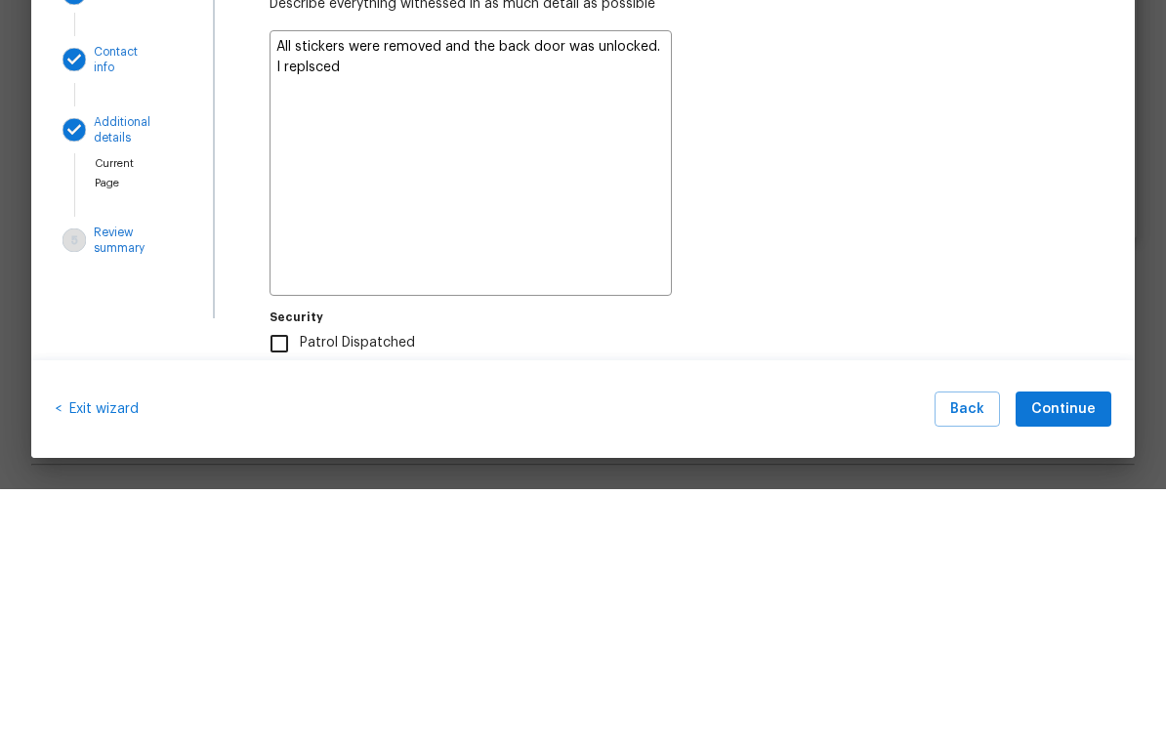
type textarea "All stickers were removed and the back door was unlocked. I replaced"
type textarea "x"
type textarea "All stickers were removed and the back door was unlocked. I replaced"
type textarea "x"
type textarea "All stickers were removed and the back door was unlocked. I replaced t"
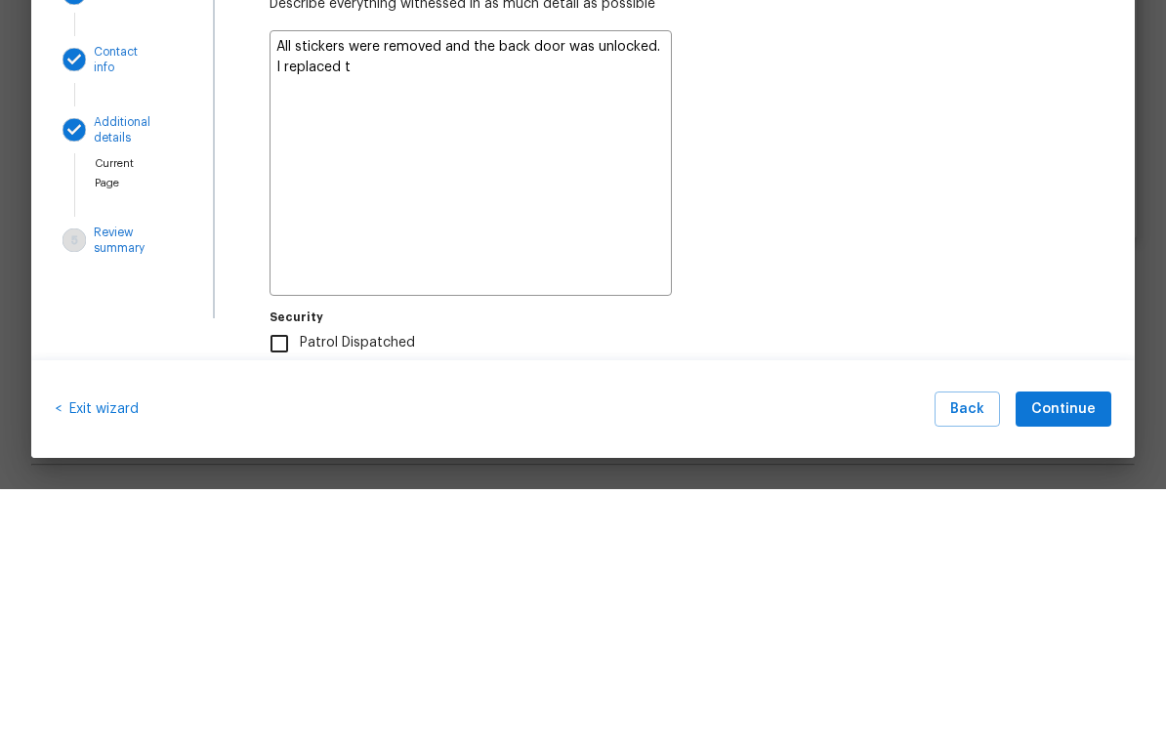
type textarea "x"
type textarea "All stickers were removed and the back door was unlocked. I replaced th"
type textarea "x"
type textarea "All stickers were removed and the back door was unlocked. I replaced the"
type textarea "x"
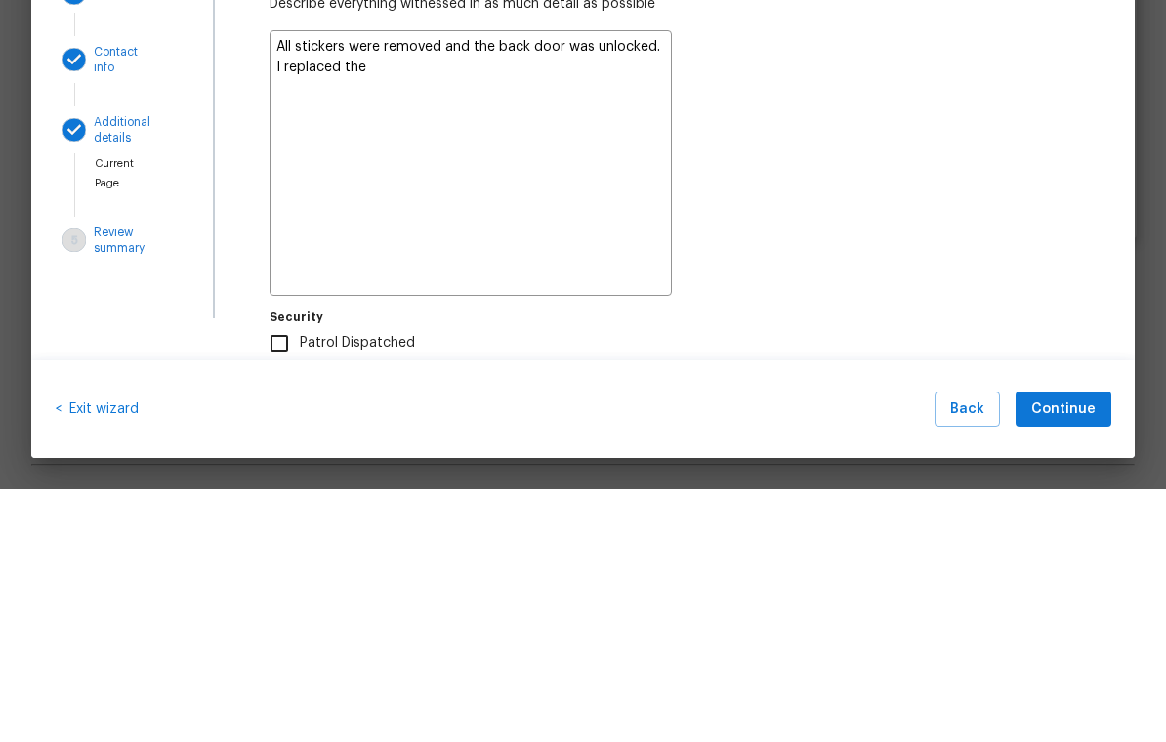
type textarea "All stickers were removed and the back door was unlocked. I replaced the"
type textarea "x"
type textarea "All stickers were removed and the back door was unlocked. I replaced the s"
type textarea "x"
type textarea "All stickers were removed and the back door was unlocked. I replaced the st"
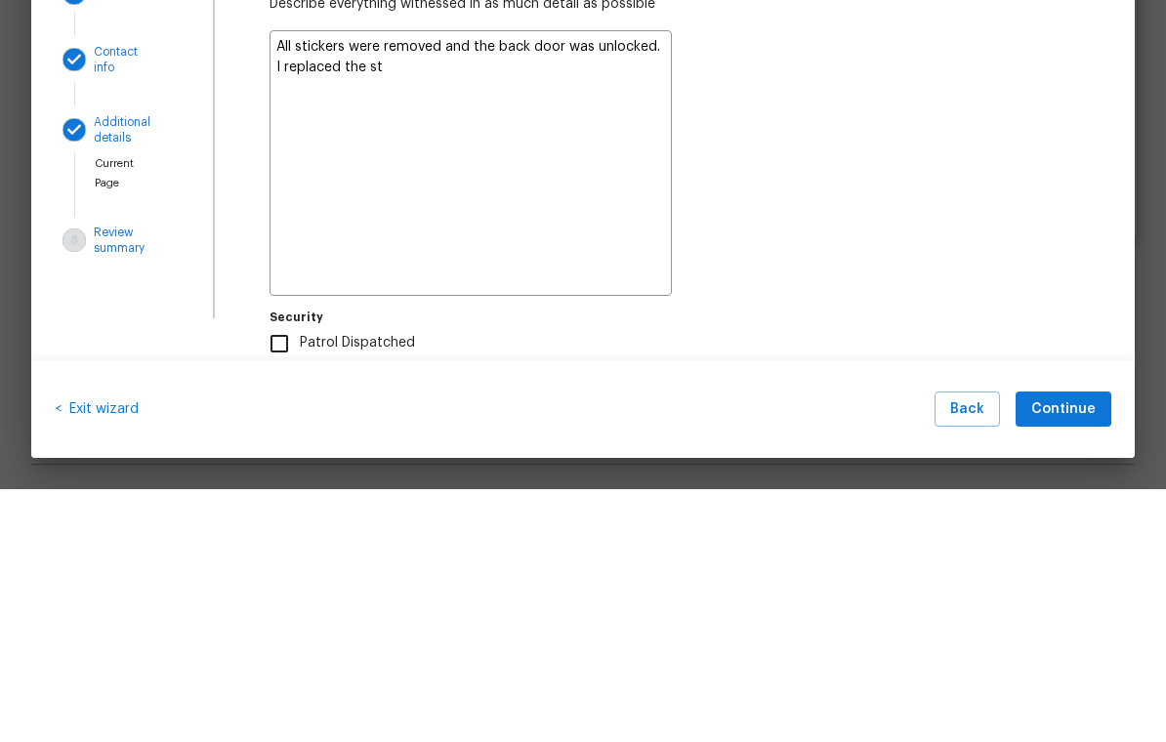
type textarea "x"
type textarea "All stickers were removed and the back door was unlocked. I replaced the sti"
type textarea "x"
type textarea "All stickers were removed and the back door was unlocked. I replaced the stic"
type textarea "x"
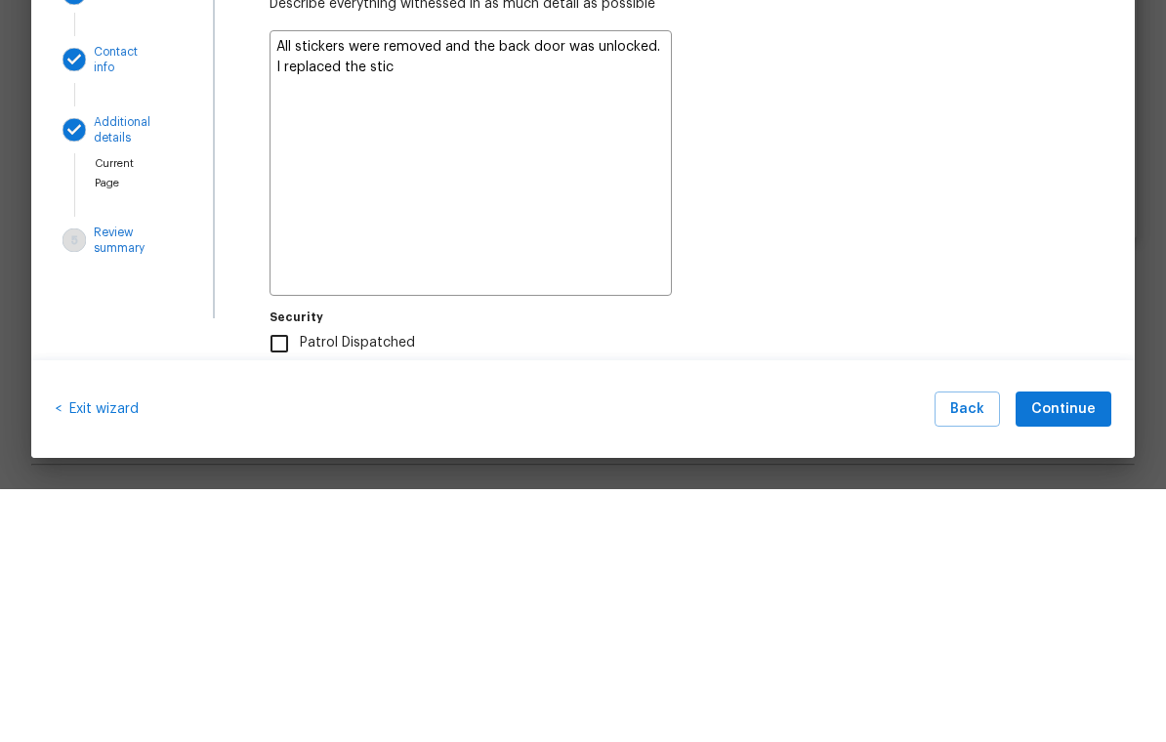
type textarea "All stickers were removed and the back door was unlocked. I replaced the stick"
type textarea "x"
type textarea "All stickers were removed and the back door was unlocked. I replaced the sticke"
type textarea "x"
type textarea "All stickers were removed and the back door was unlocked. I replaced the sticker"
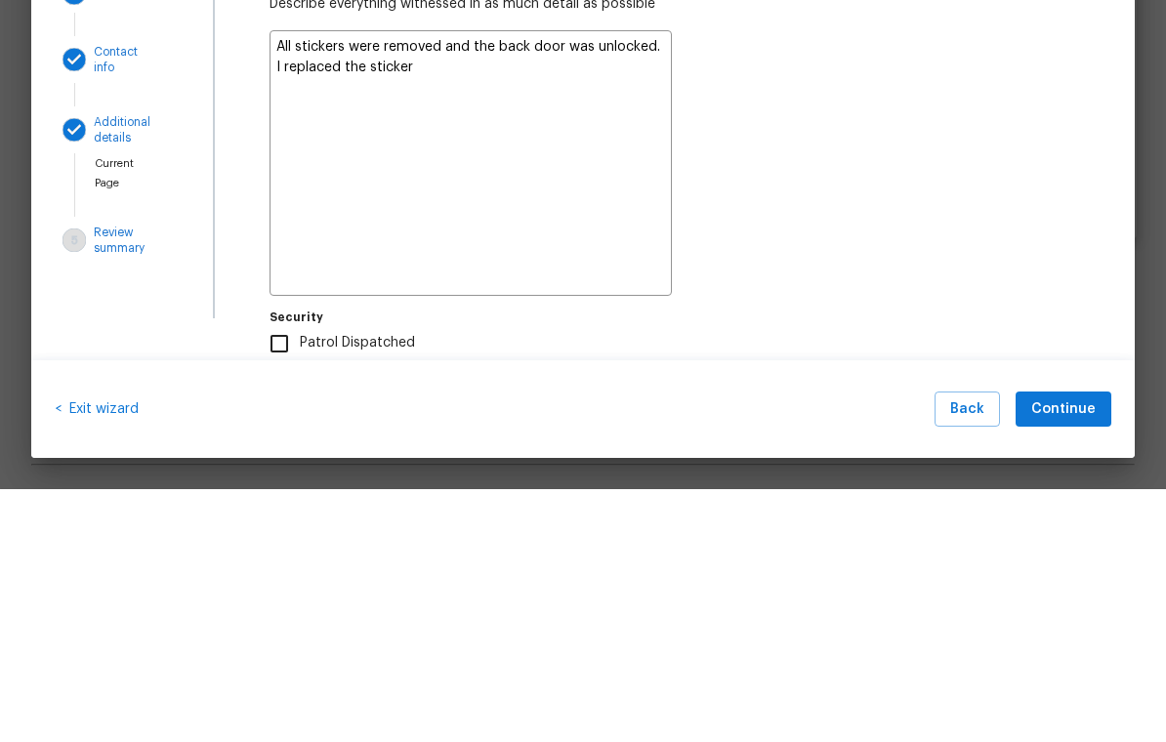
type textarea "x"
type textarea "All stickers were removed and the back door was unlocked. I replaced the sticke…"
type textarea "x"
type textarea "All stickers were removed and the back door was unlocked. I replaced the sticke…"
type textarea "x"
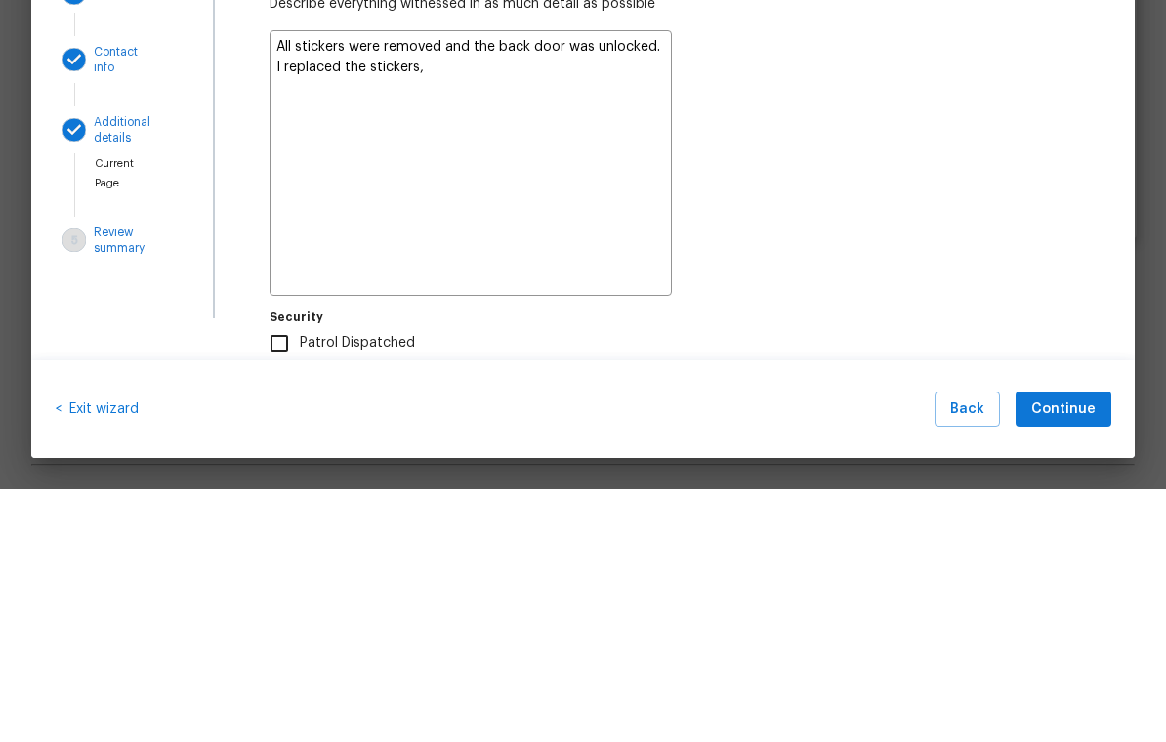
type textarea "All stickers were removed and the back door was unlocked. I replaced the sticke…"
type textarea "x"
type textarea "All stickers were removed and the back door was unlocked. I replaced the sticke…"
type textarea "x"
type textarea "All stickers were removed and the back door was unlocked. I replaced the sticke…"
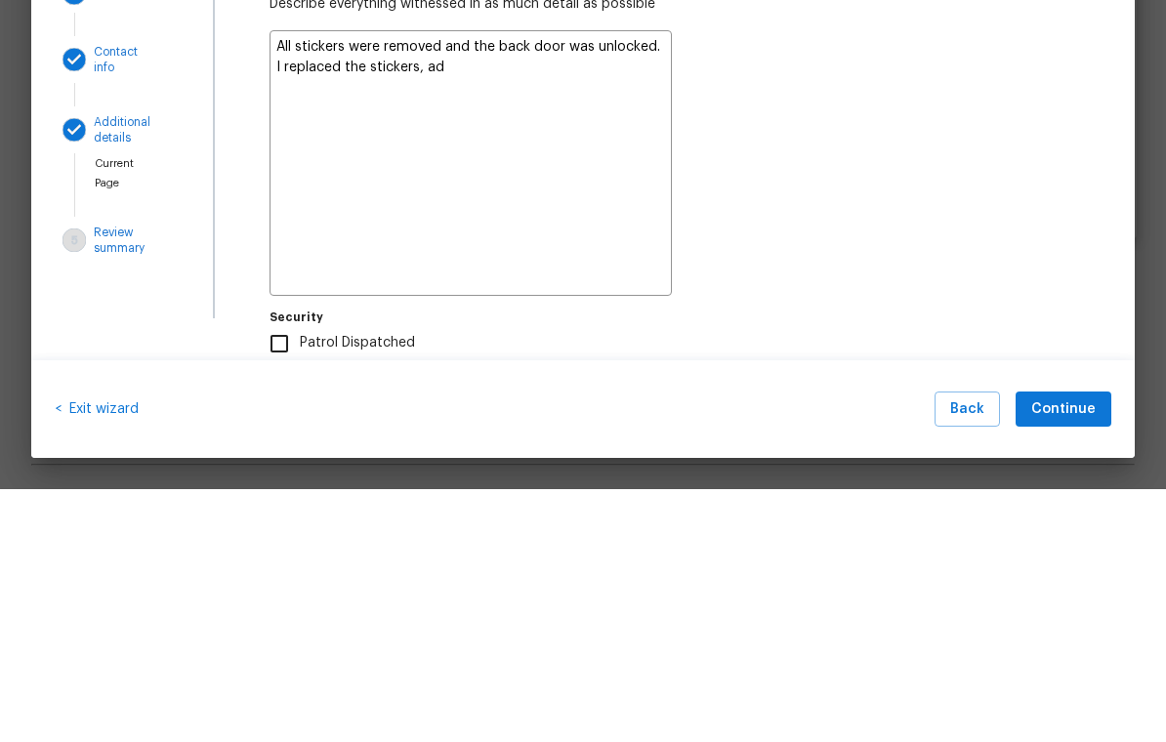
type textarea "x"
type textarea "All stickers were removed and the back door was unlocked. I replaced the sticke…"
type textarea "x"
type textarea "All stickers were removed and the back door was unlocked. I replaced the sticke…"
type textarea "x"
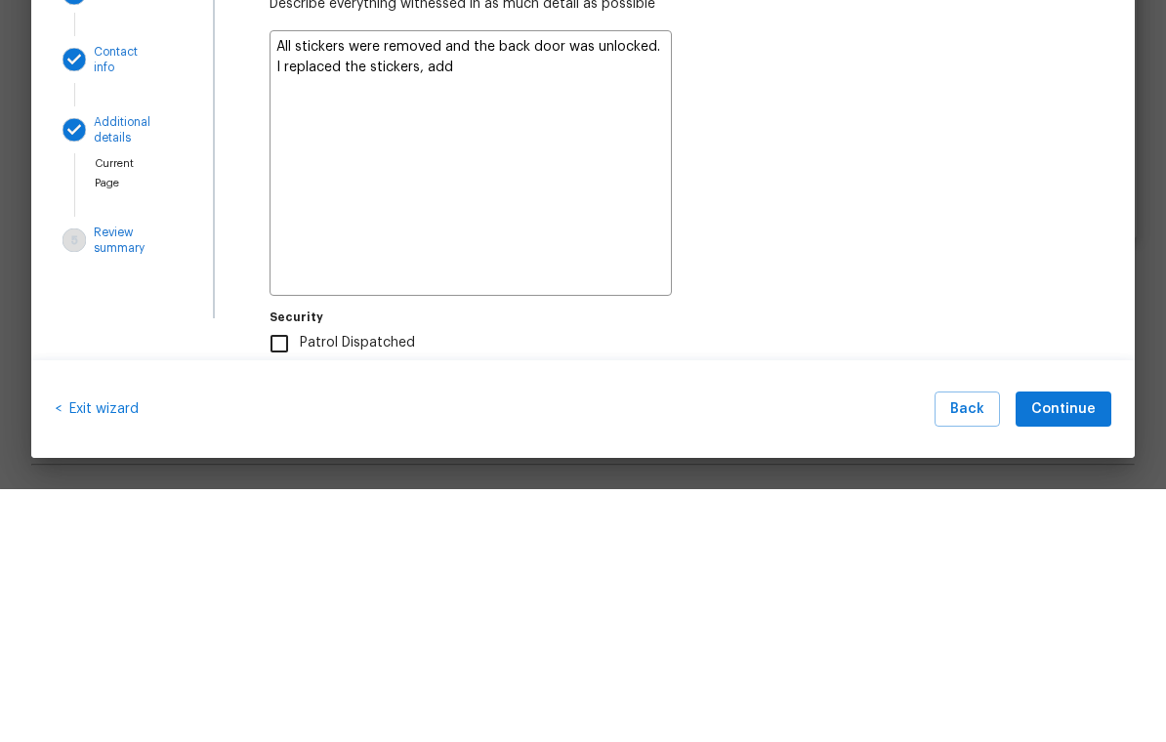
type textarea "All stickers were removed and the back door was unlocked. I replaced the sticke…"
type textarea "x"
type textarea "All stickers were removed and the back door was unlocked. I replaced the sticke…"
type textarea "x"
type textarea "All stickers were removed and the back door was unlocked. I replaced the sticke…"
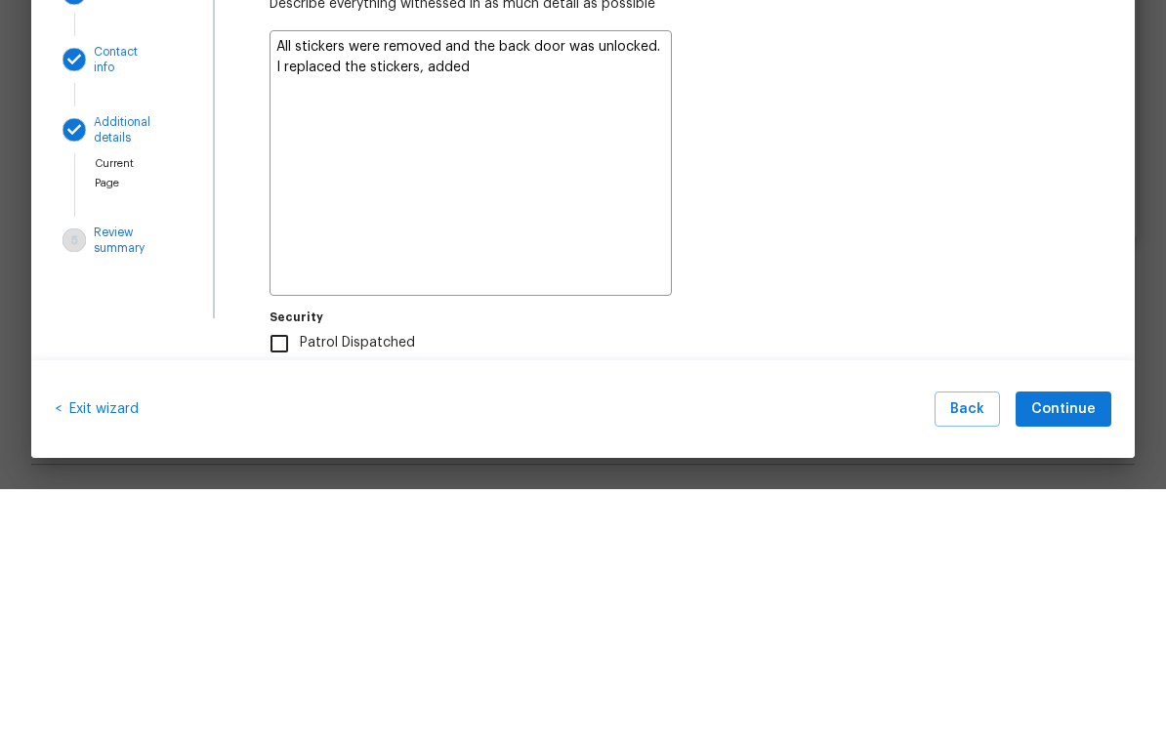
type textarea "x"
type textarea "All stickers were removed and the back door was unlocked. I replaced the sticke…"
type textarea "x"
type textarea "All stickers were removed and the back door was unlocked. I replaced the sticke…"
type textarea "x"
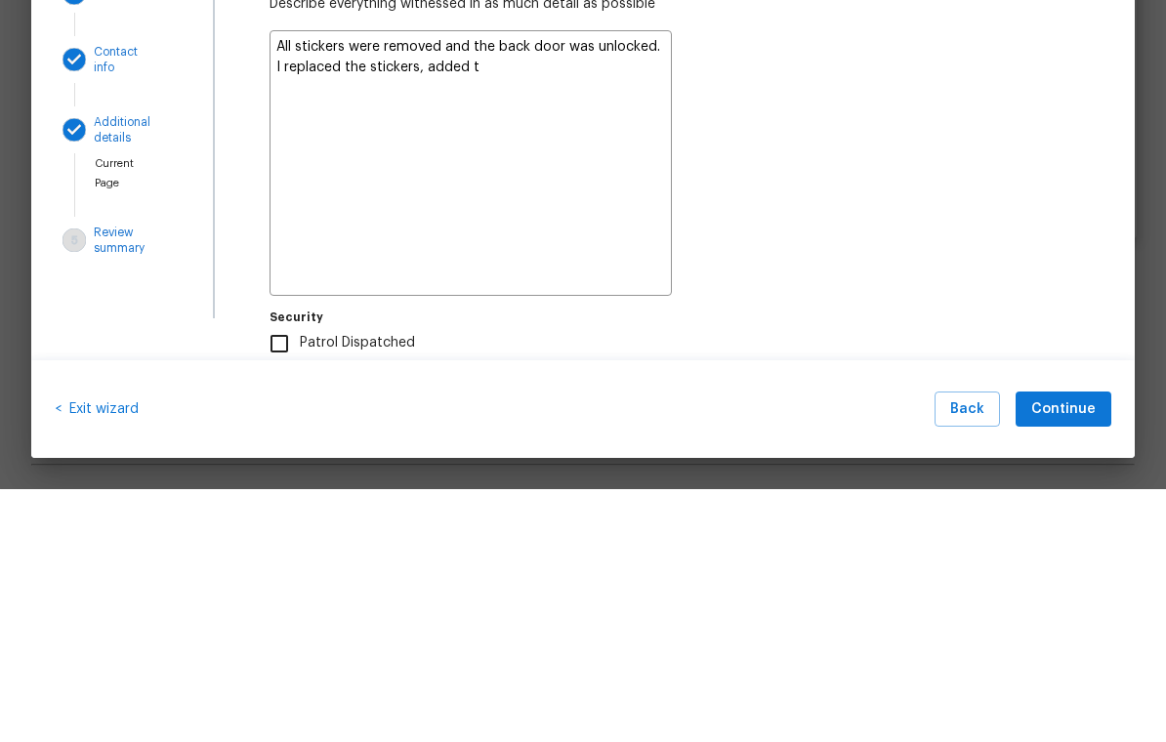
type textarea "All stickers were removed and the back door was unlocked. I replaced the sticke…"
type textarea "x"
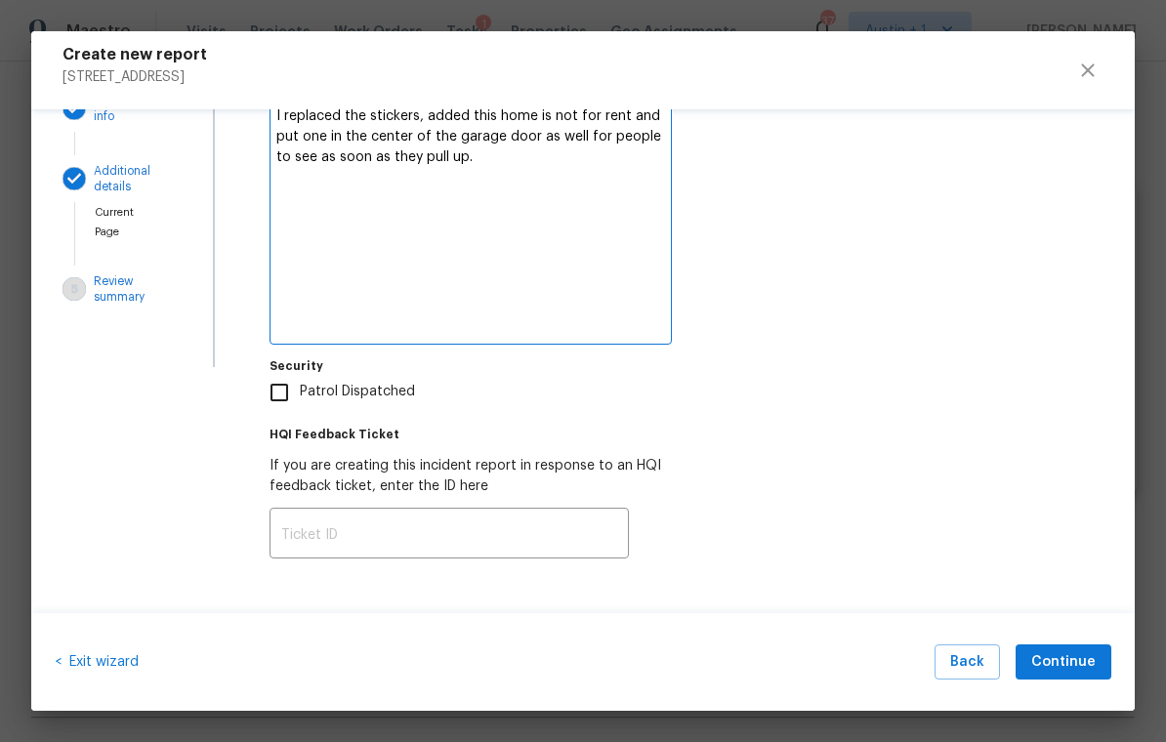
scroll to position [205, 0]
click at [1071, 659] on span "Continue" at bounding box center [1064, 663] width 64 height 24
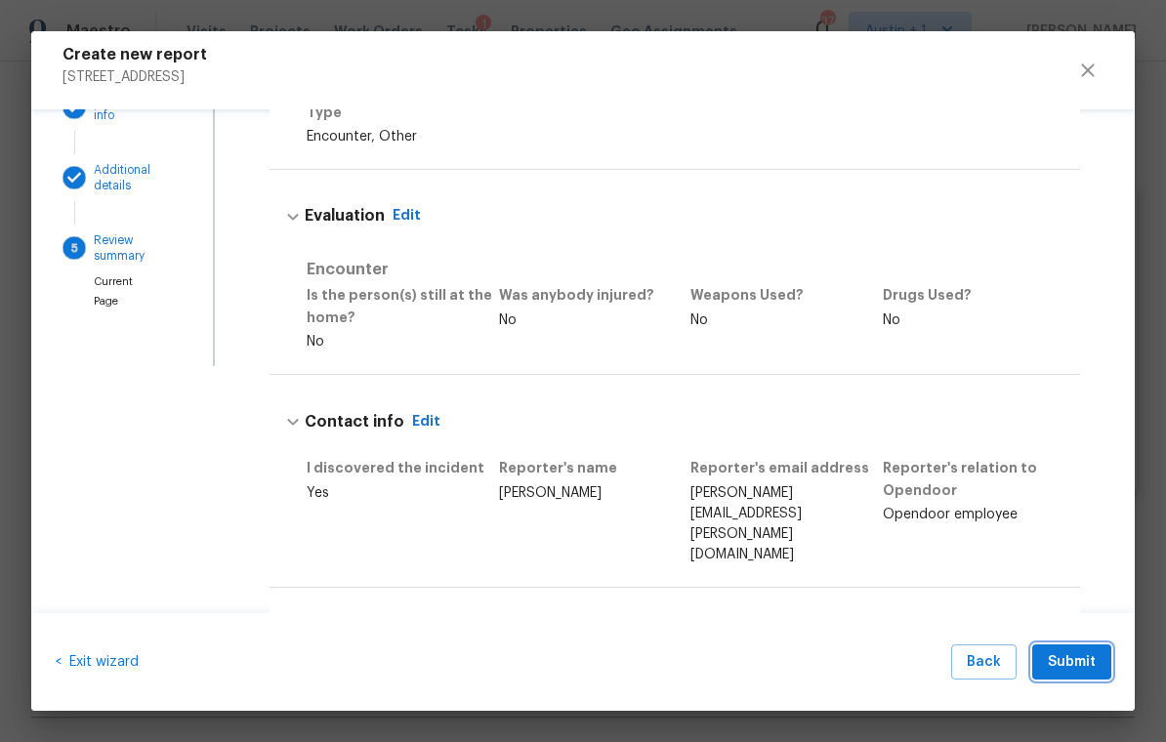
click at [1076, 659] on span "Submit" at bounding box center [1072, 663] width 48 height 24
